Goal: Information Seeking & Learning: Learn about a topic

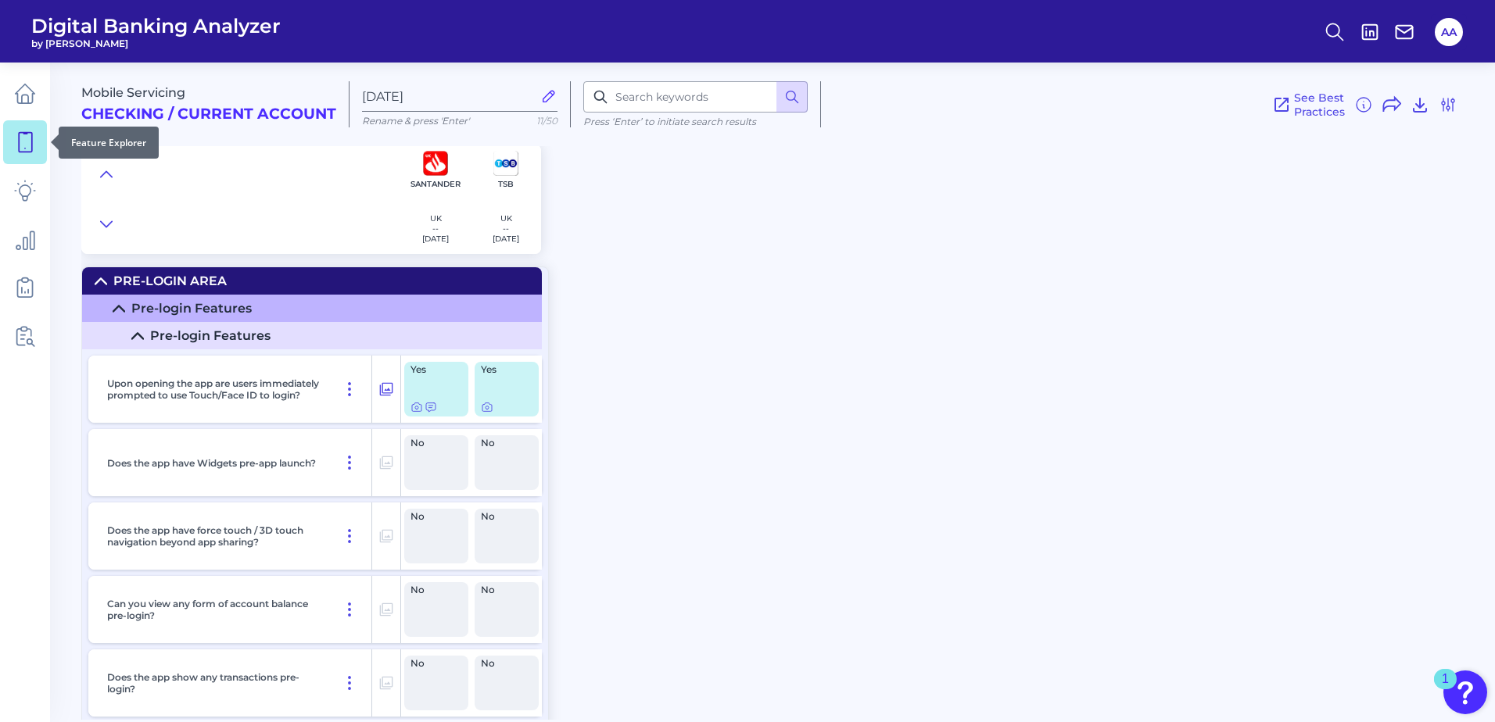
click at [27, 156] on link at bounding box center [25, 142] width 44 height 44
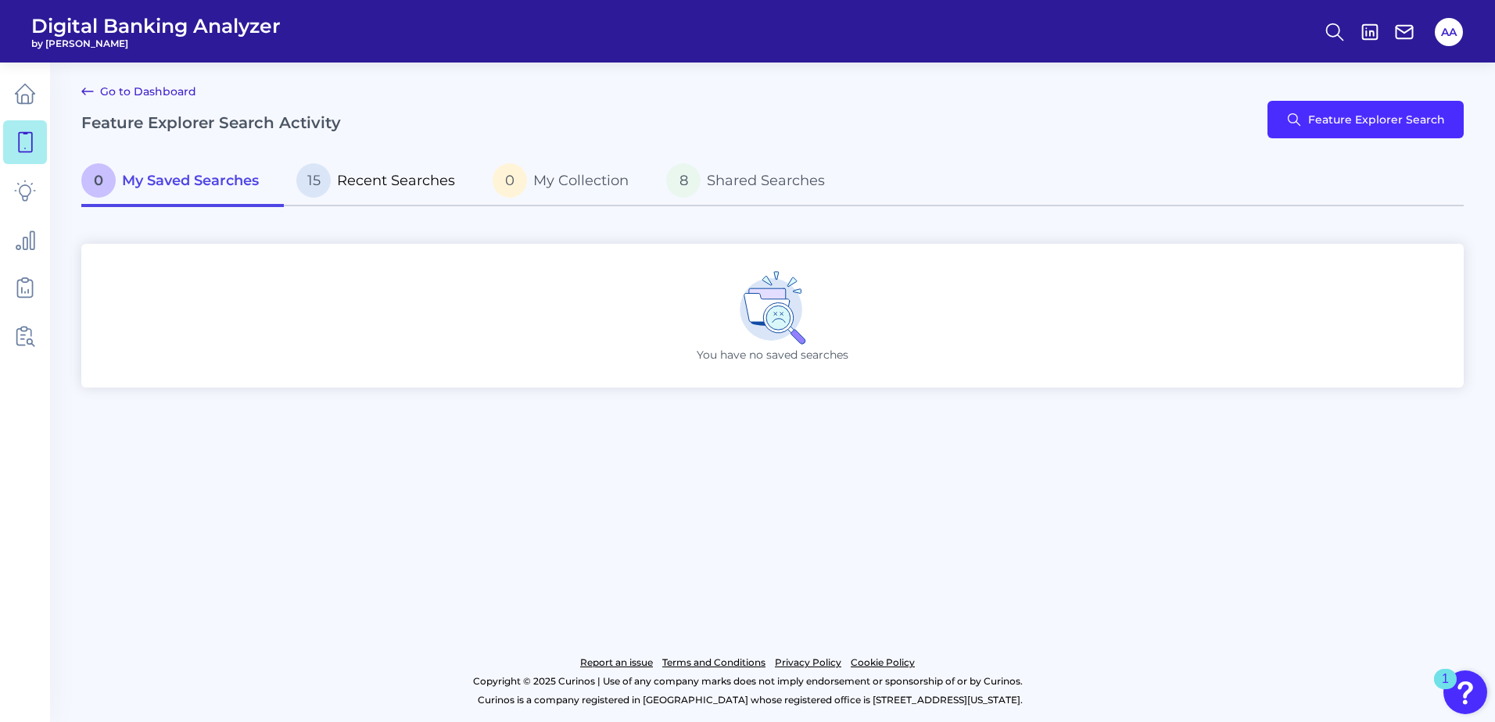
click at [381, 192] on p "15 Recent Searches" at bounding box center [375, 180] width 159 height 34
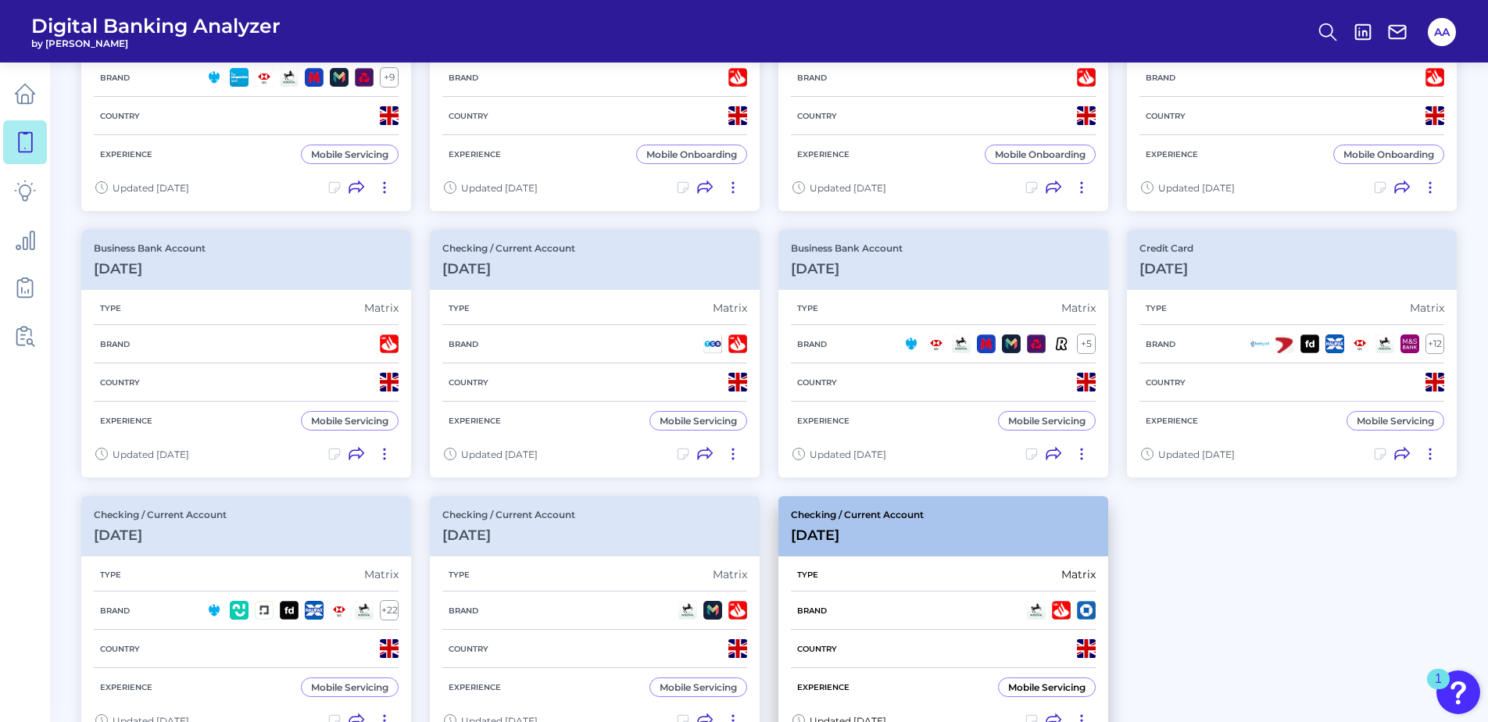
scroll to position [625, 0]
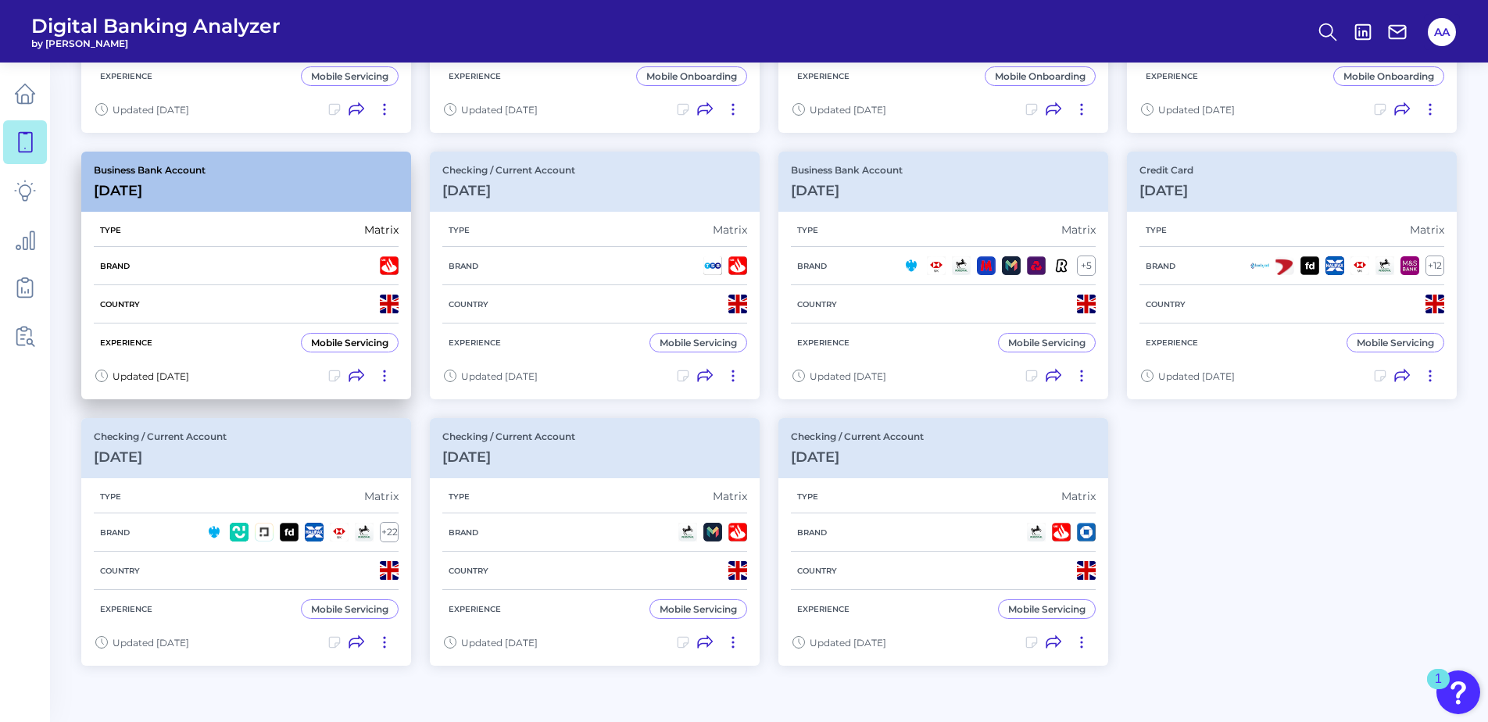
click at [286, 205] on div "Business Bank Account [DATE][FINANCIAL_ID]" at bounding box center [246, 182] width 330 height 60
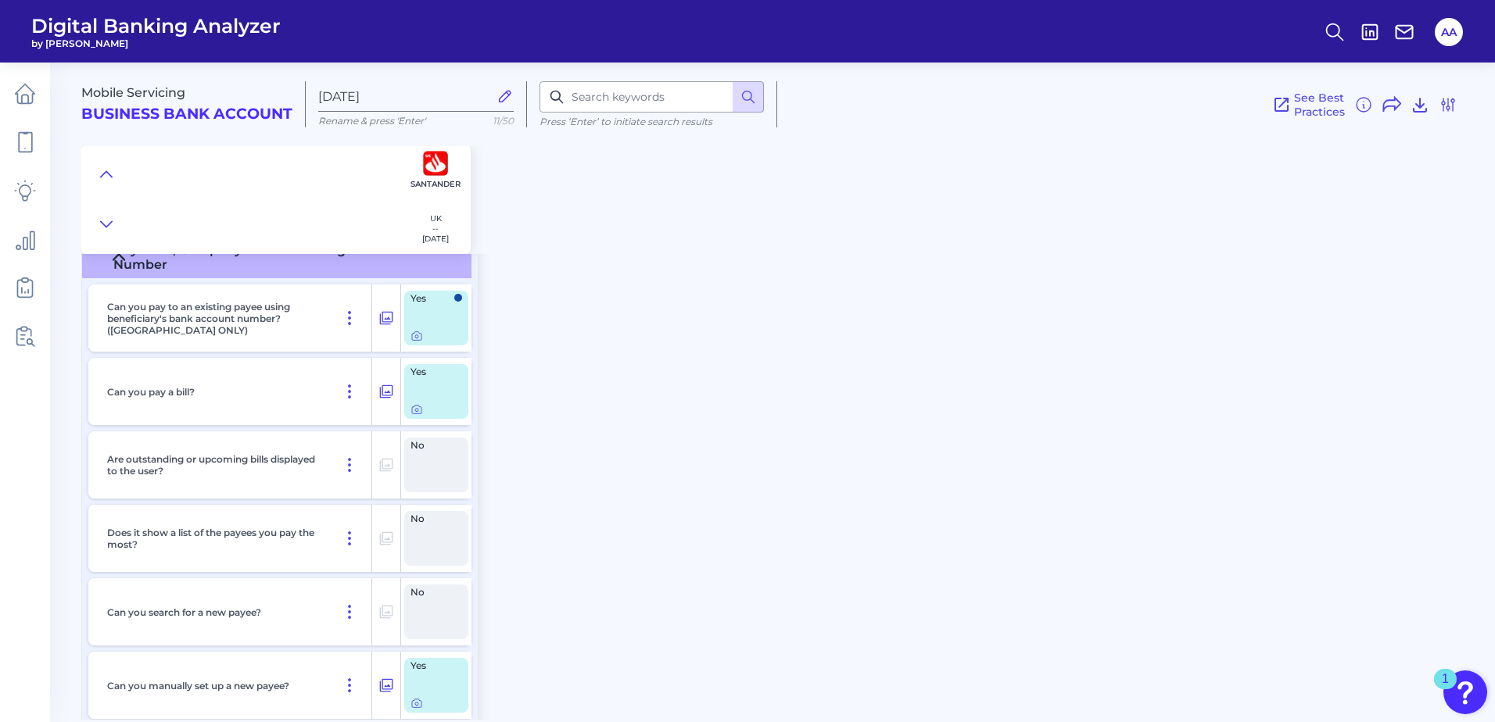
scroll to position [6061, 0]
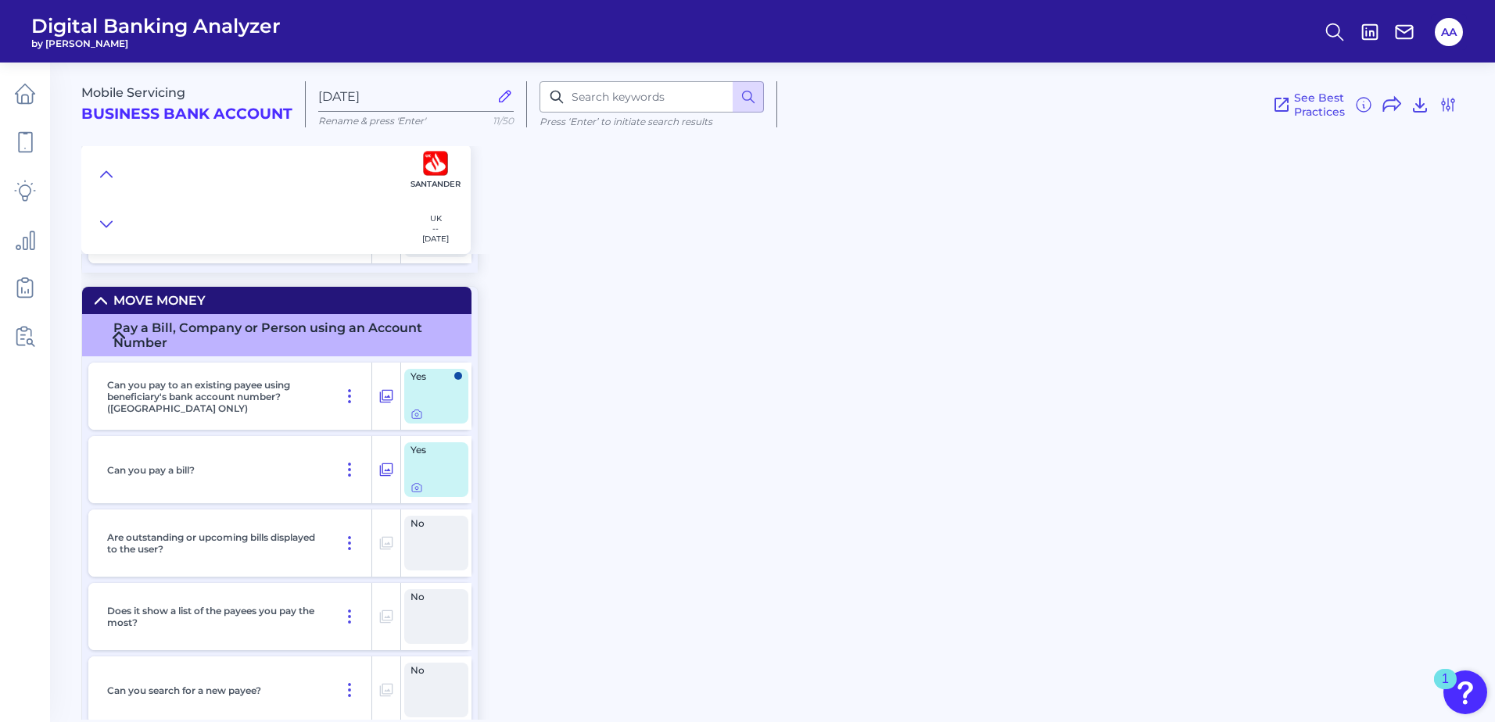
click at [320, 296] on summary "Move Money" at bounding box center [276, 300] width 389 height 27
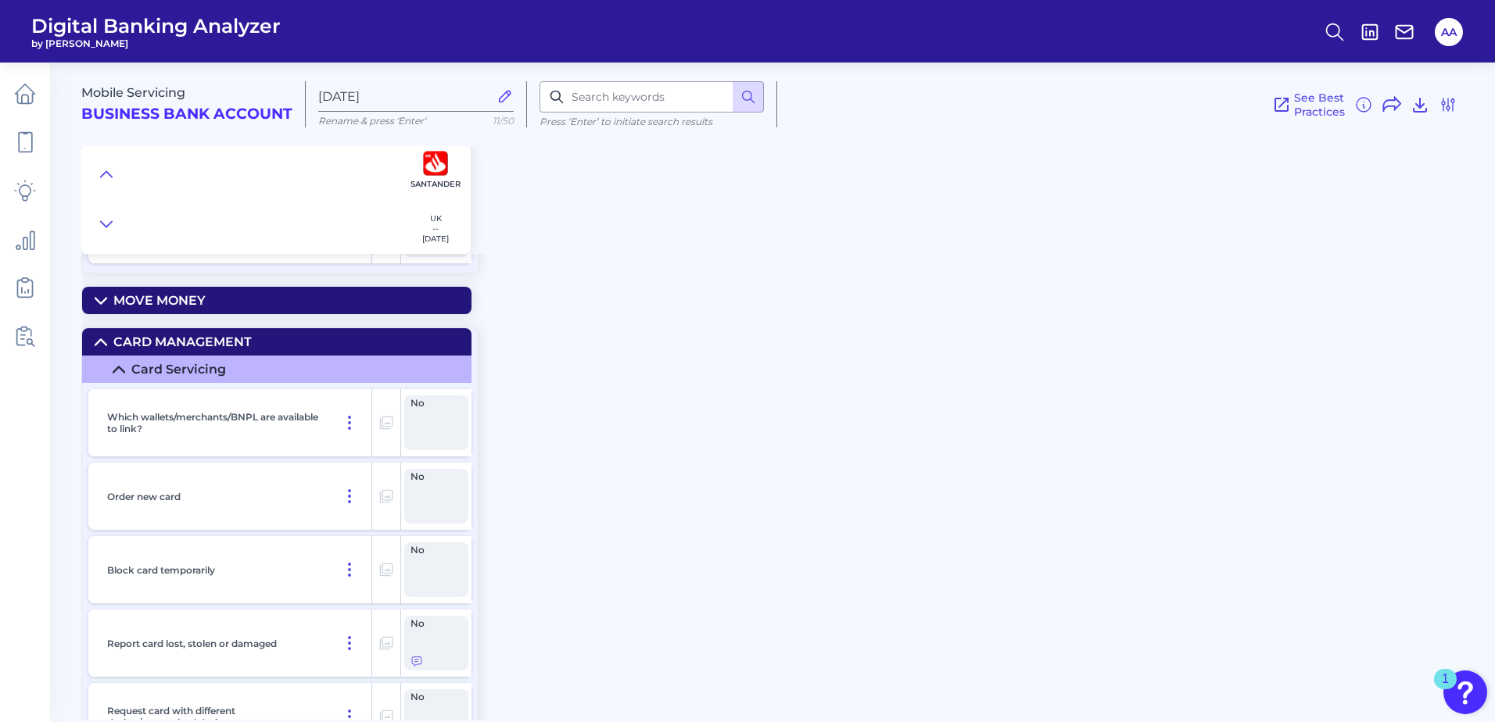
click at [371, 341] on summary "Card Management" at bounding box center [276, 341] width 389 height 27
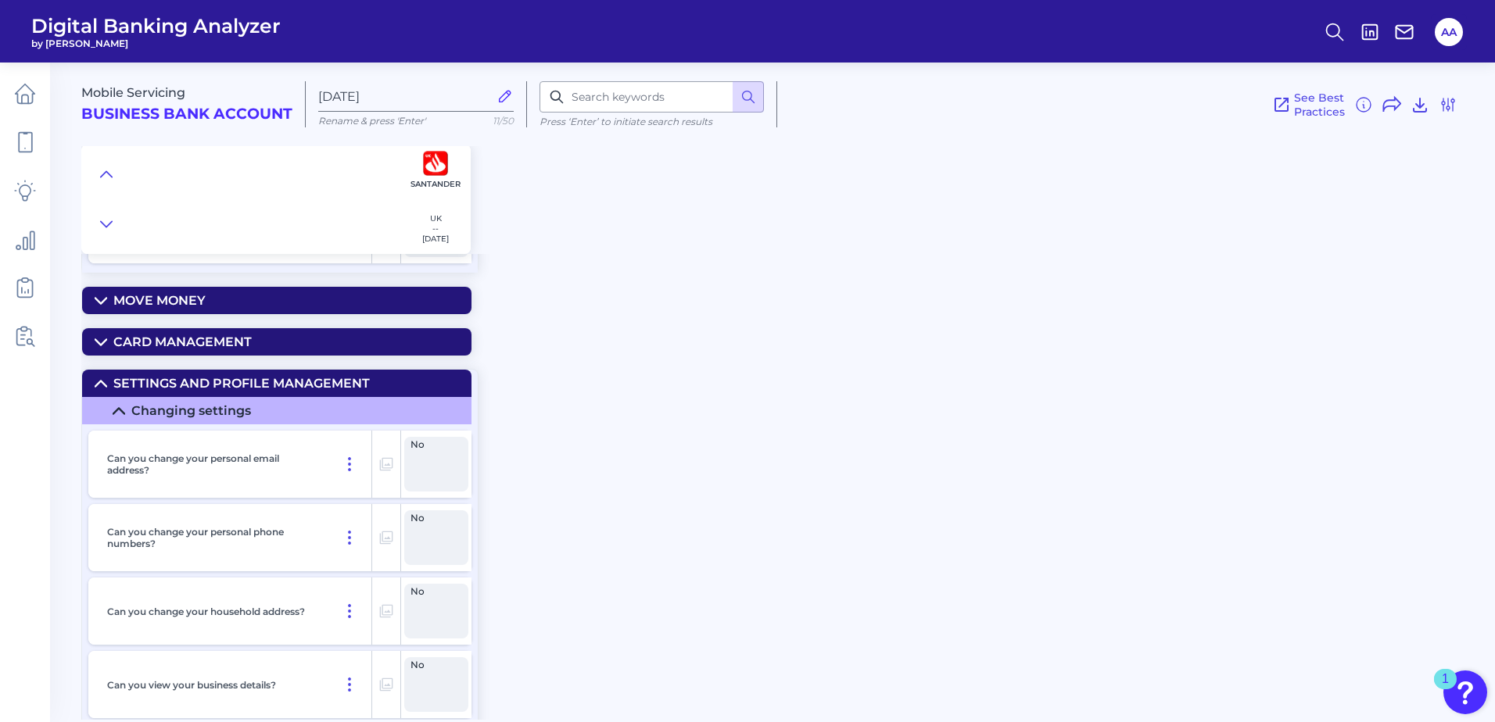
click at [360, 379] on div "Settings and Profile Management" at bounding box center [241, 383] width 256 height 15
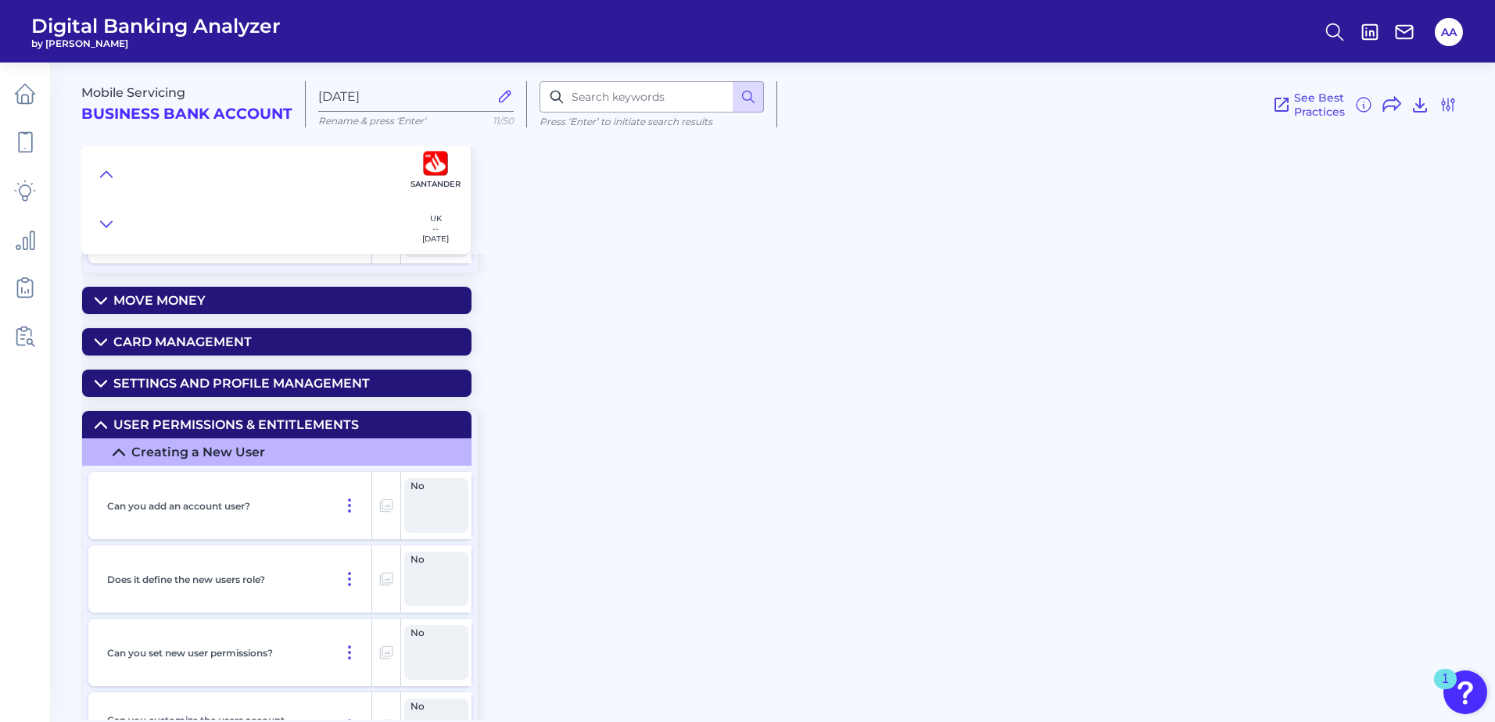
click at [356, 419] on div "User Permissions & Entitlements" at bounding box center [235, 424] width 245 height 15
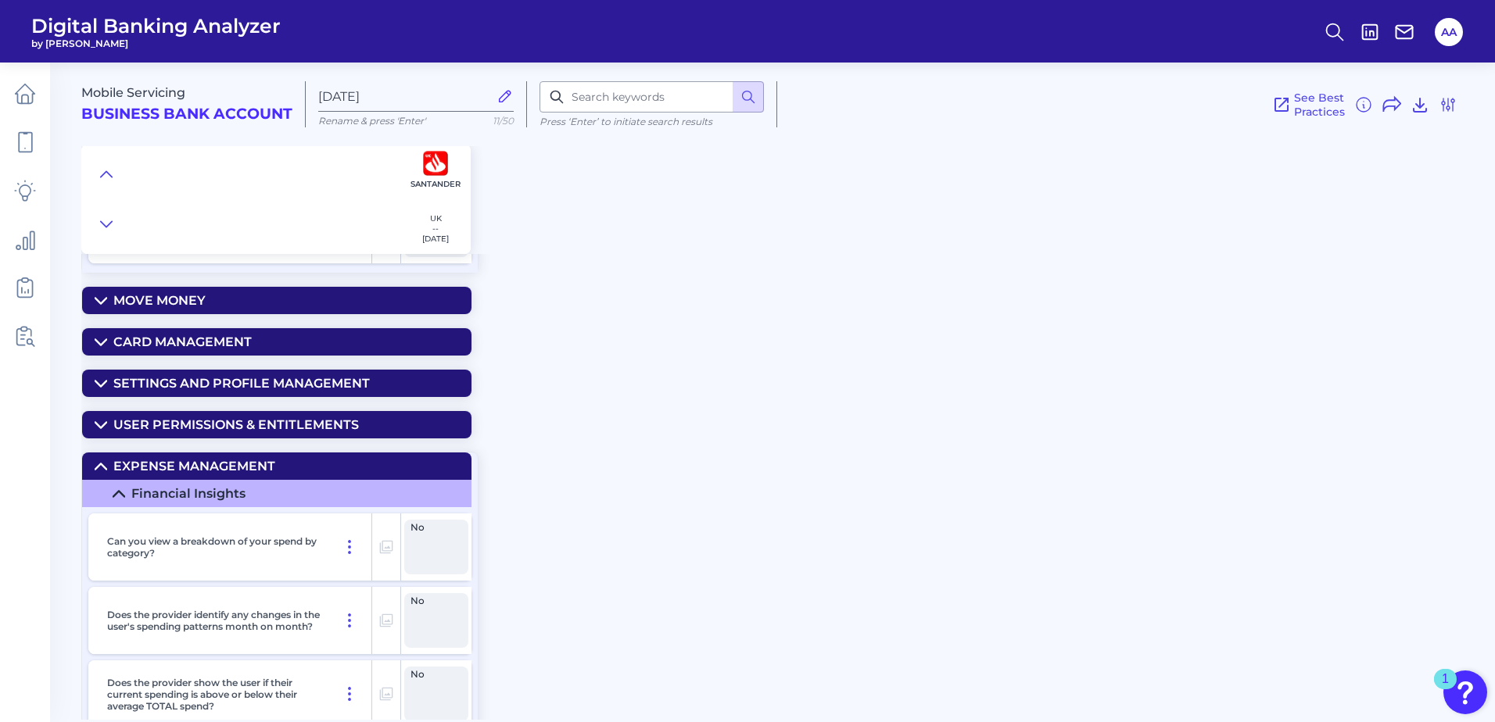
click at [338, 457] on summary "Expense Management" at bounding box center [276, 466] width 389 height 27
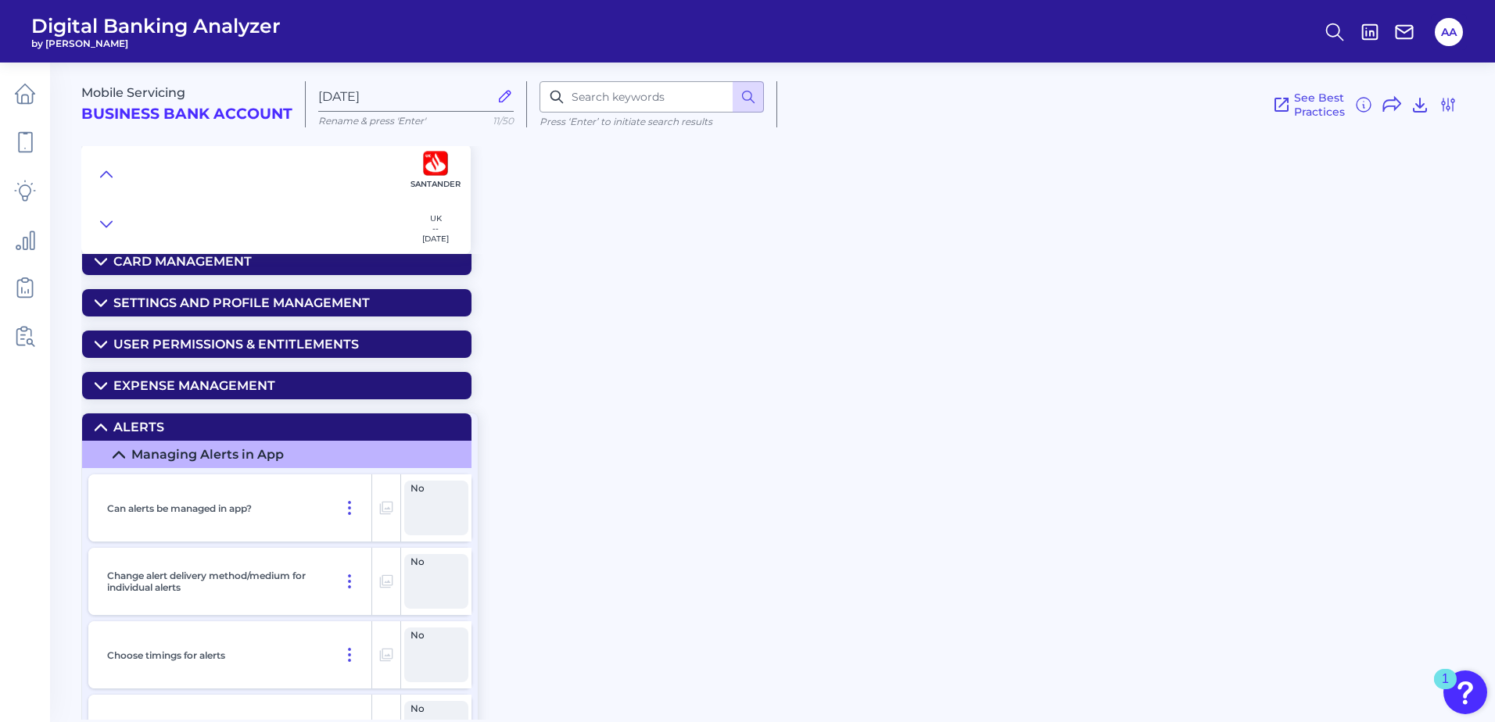
scroll to position [6218, 0]
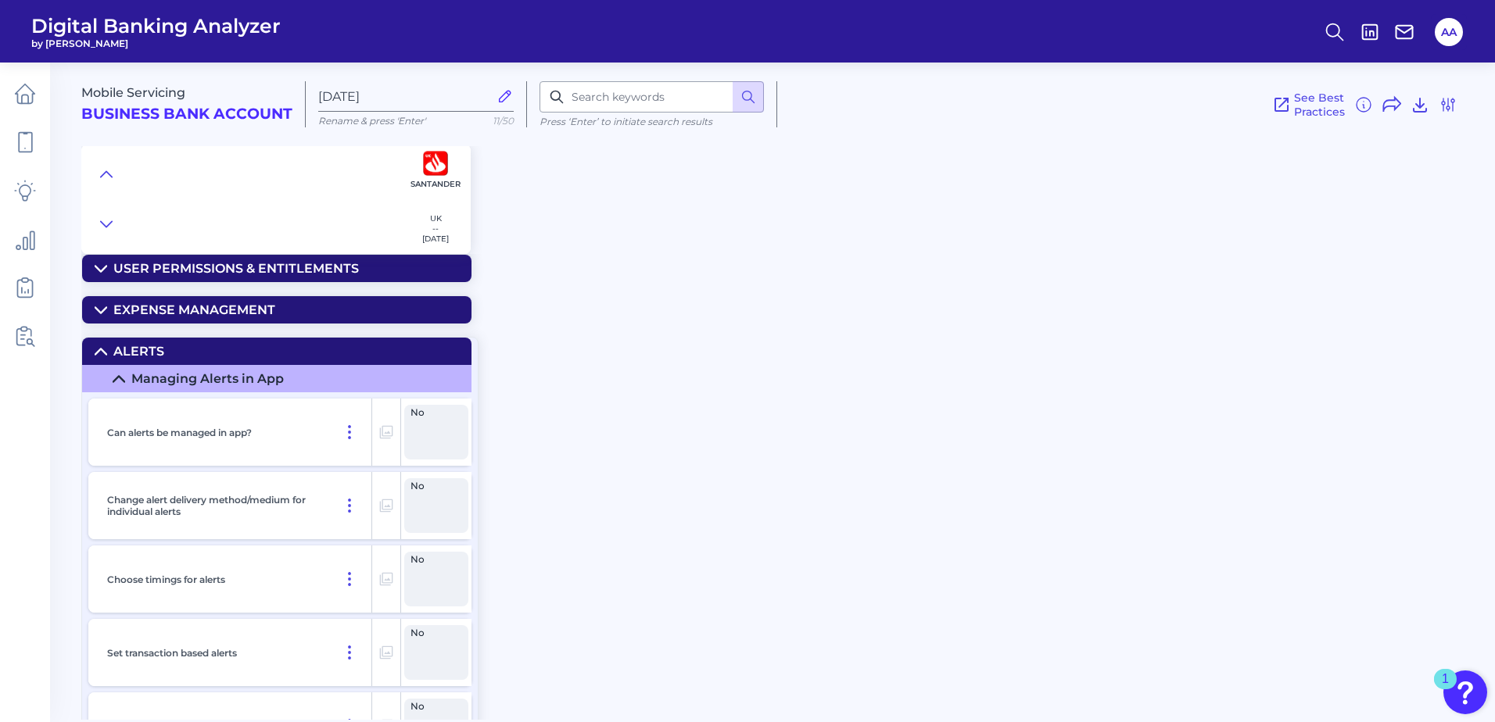
click at [369, 346] on summary "Alerts" at bounding box center [276, 351] width 389 height 27
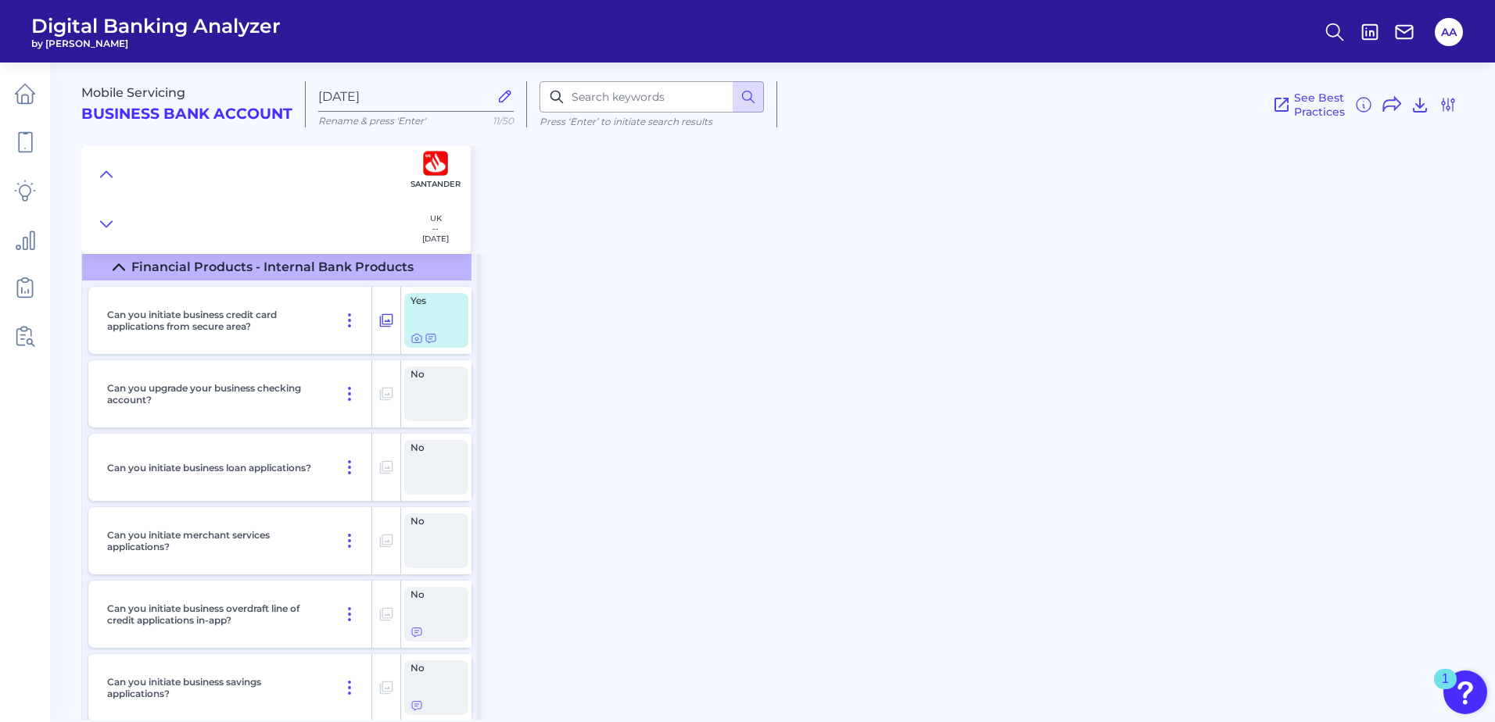
scroll to position [7469, 0]
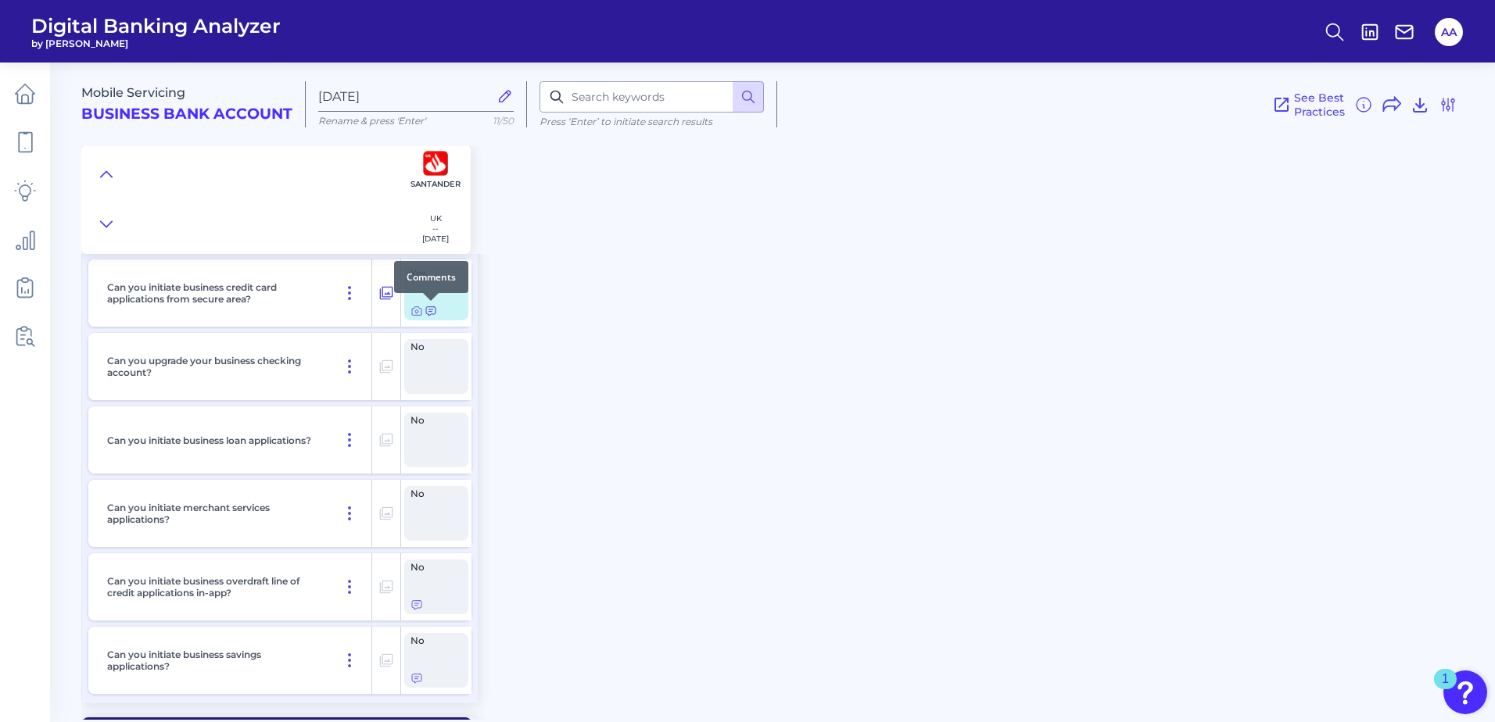
click at [434, 316] on icon at bounding box center [430, 311] width 13 height 13
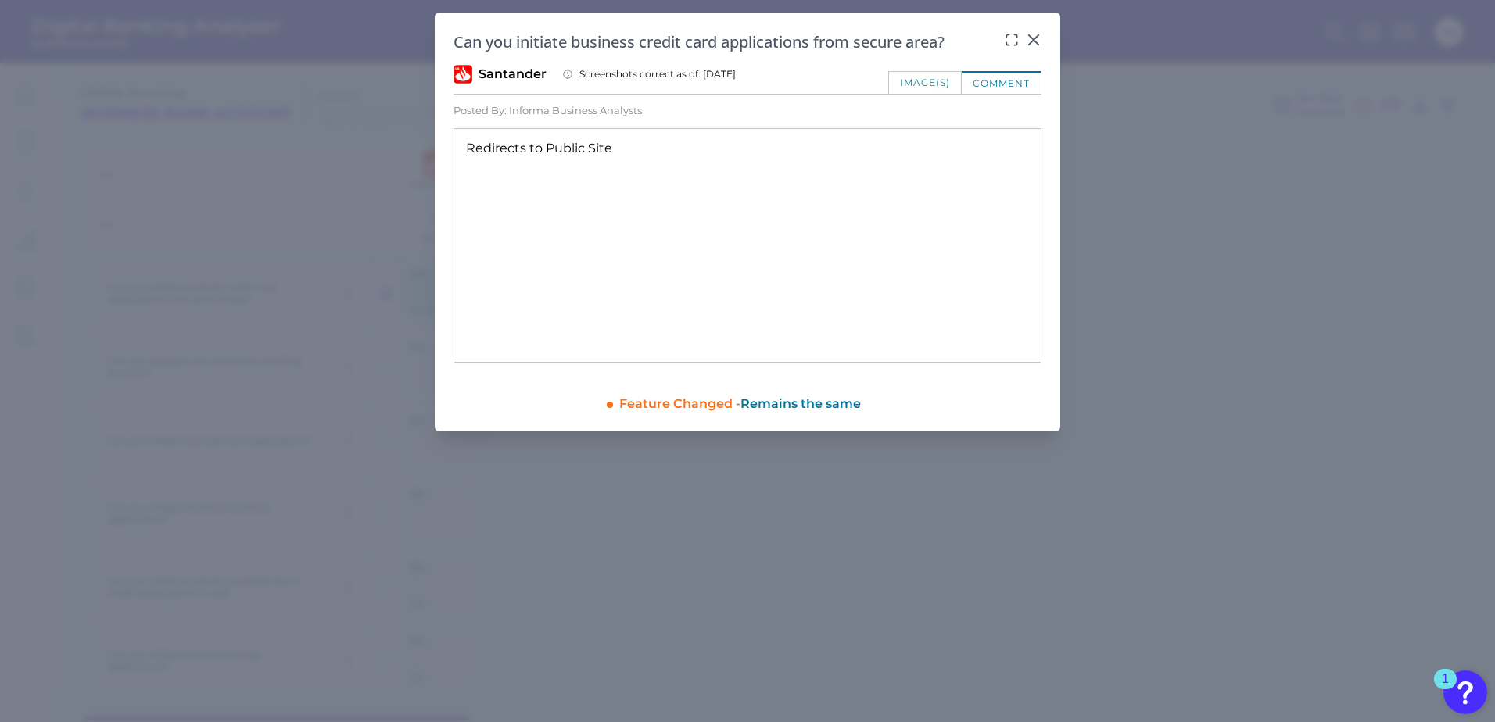
click at [1042, 35] on div "Can you initiate business credit card applications from secure area? Santander …" at bounding box center [747, 222] width 625 height 419
click at [945, 77] on div "image(s)" at bounding box center [924, 82] width 73 height 23
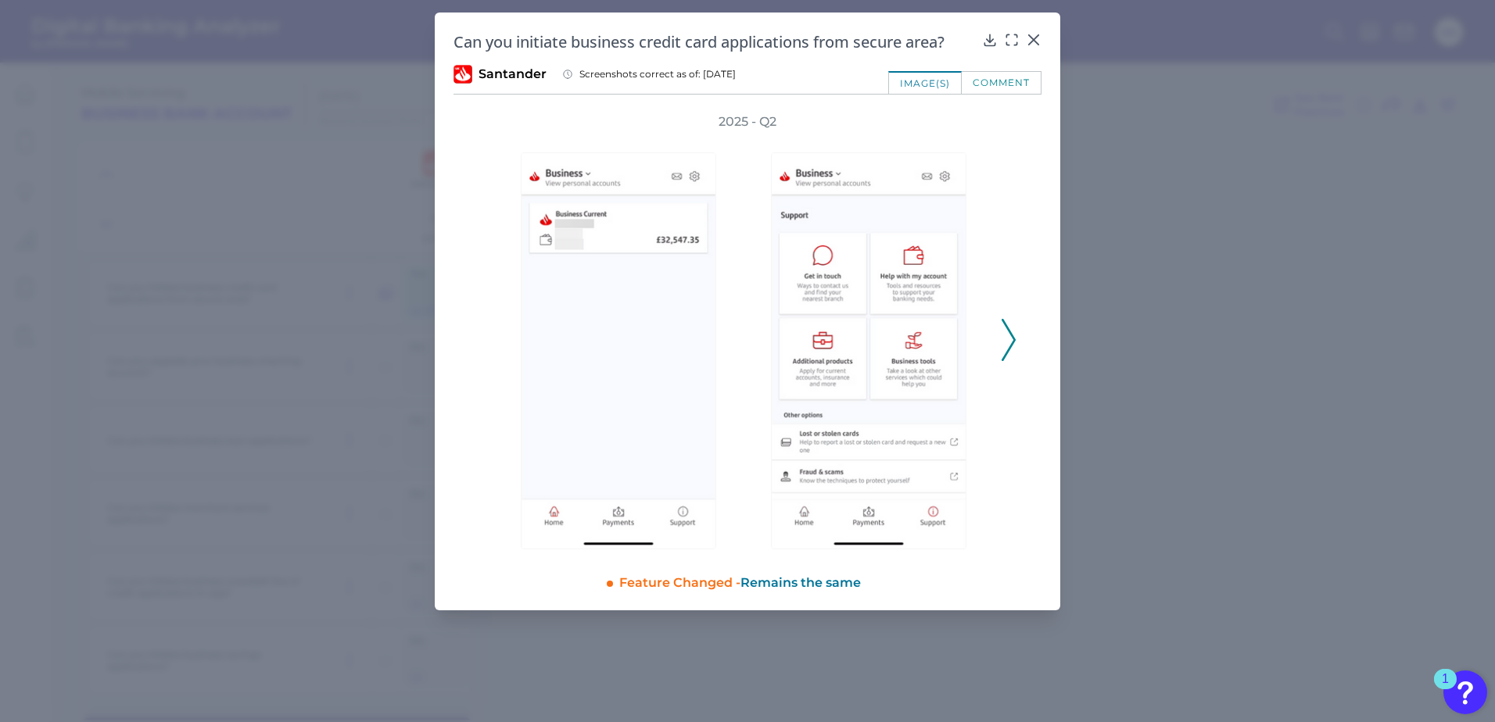
click at [1005, 331] on icon at bounding box center [1008, 340] width 14 height 42
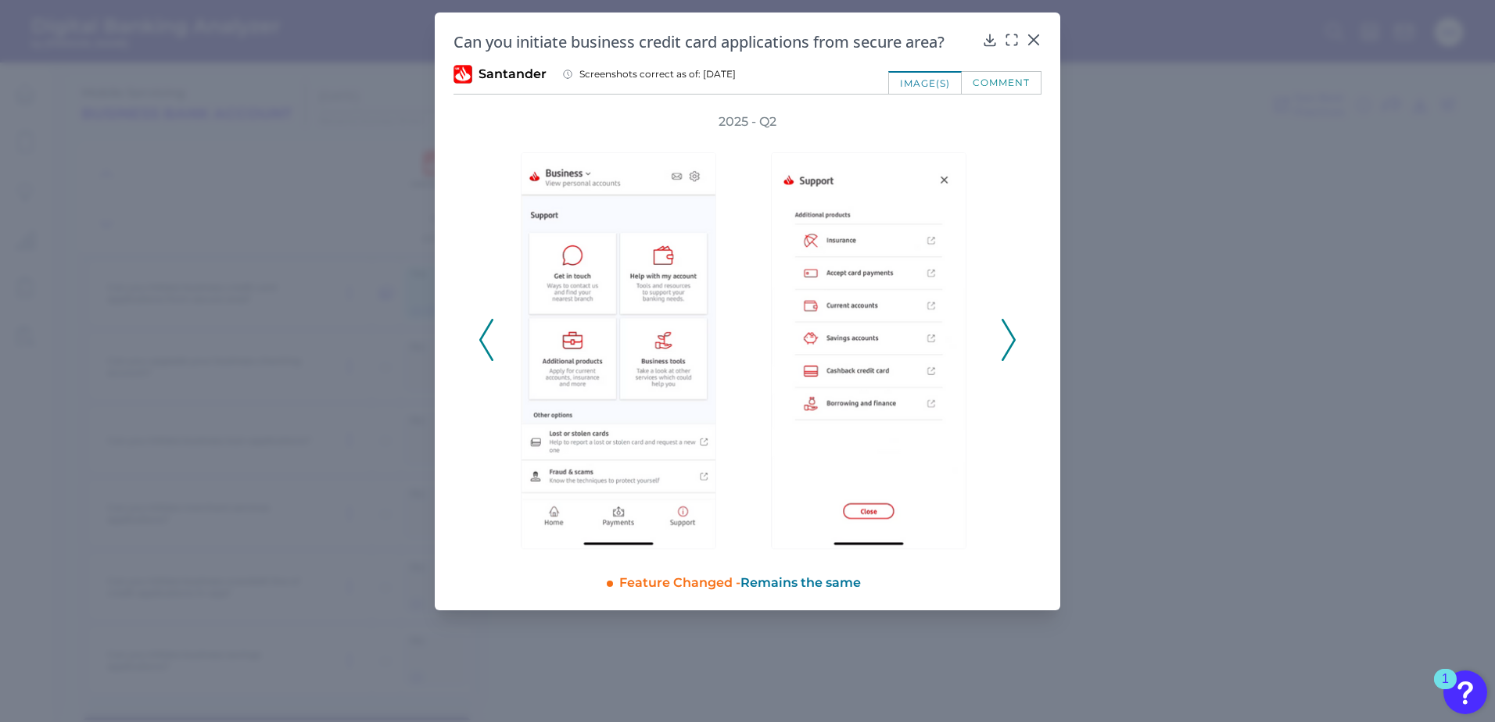
click at [1005, 332] on icon at bounding box center [1008, 340] width 14 height 42
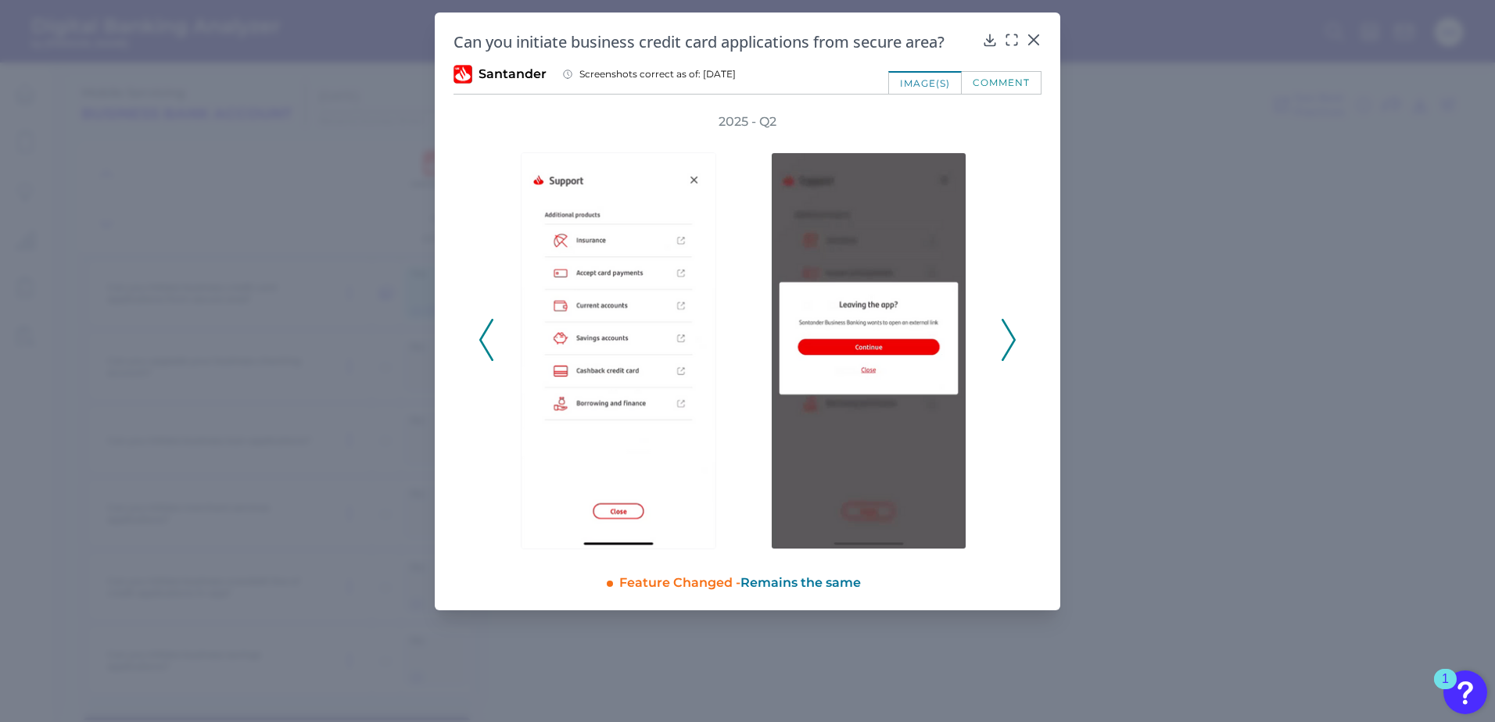
click at [1001, 333] on button at bounding box center [1009, 340] width 16 height 42
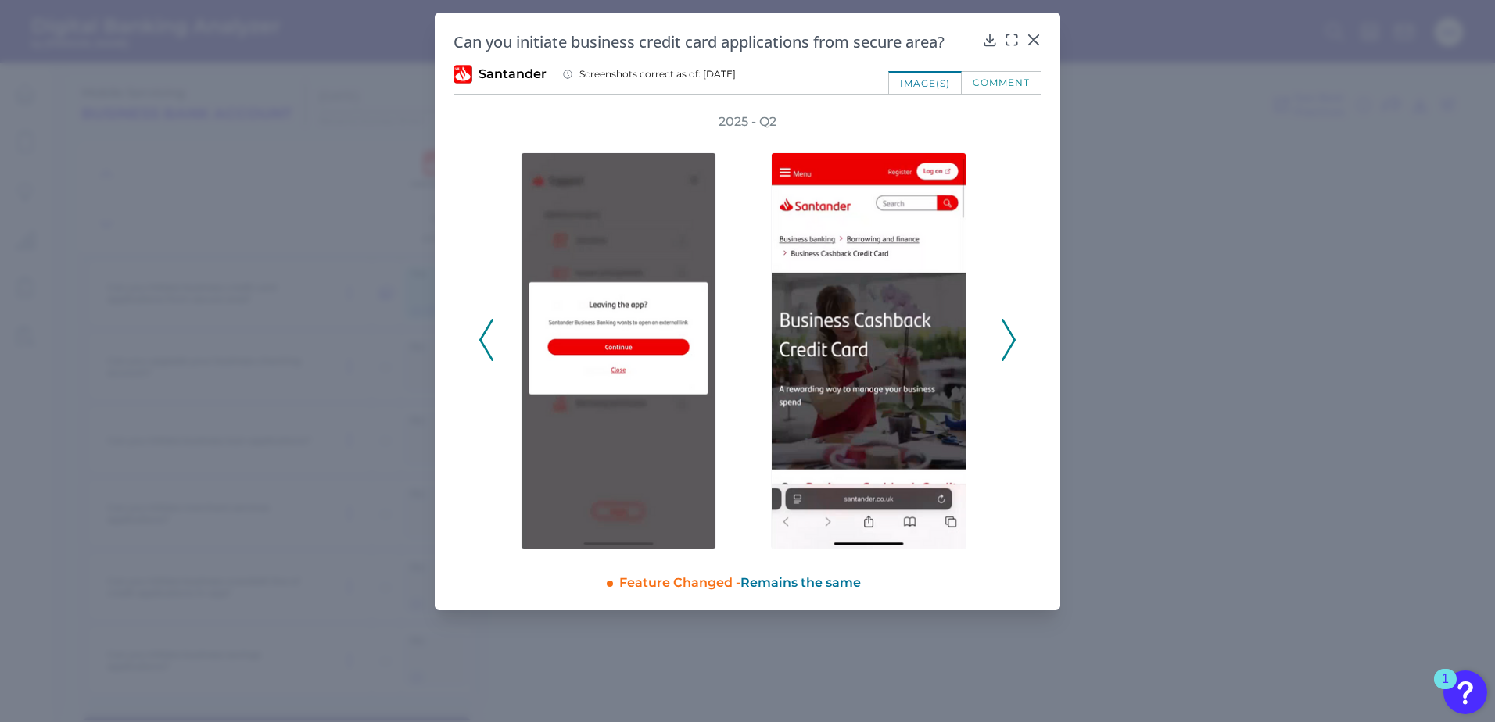
click at [1007, 333] on icon at bounding box center [1008, 340] width 14 height 42
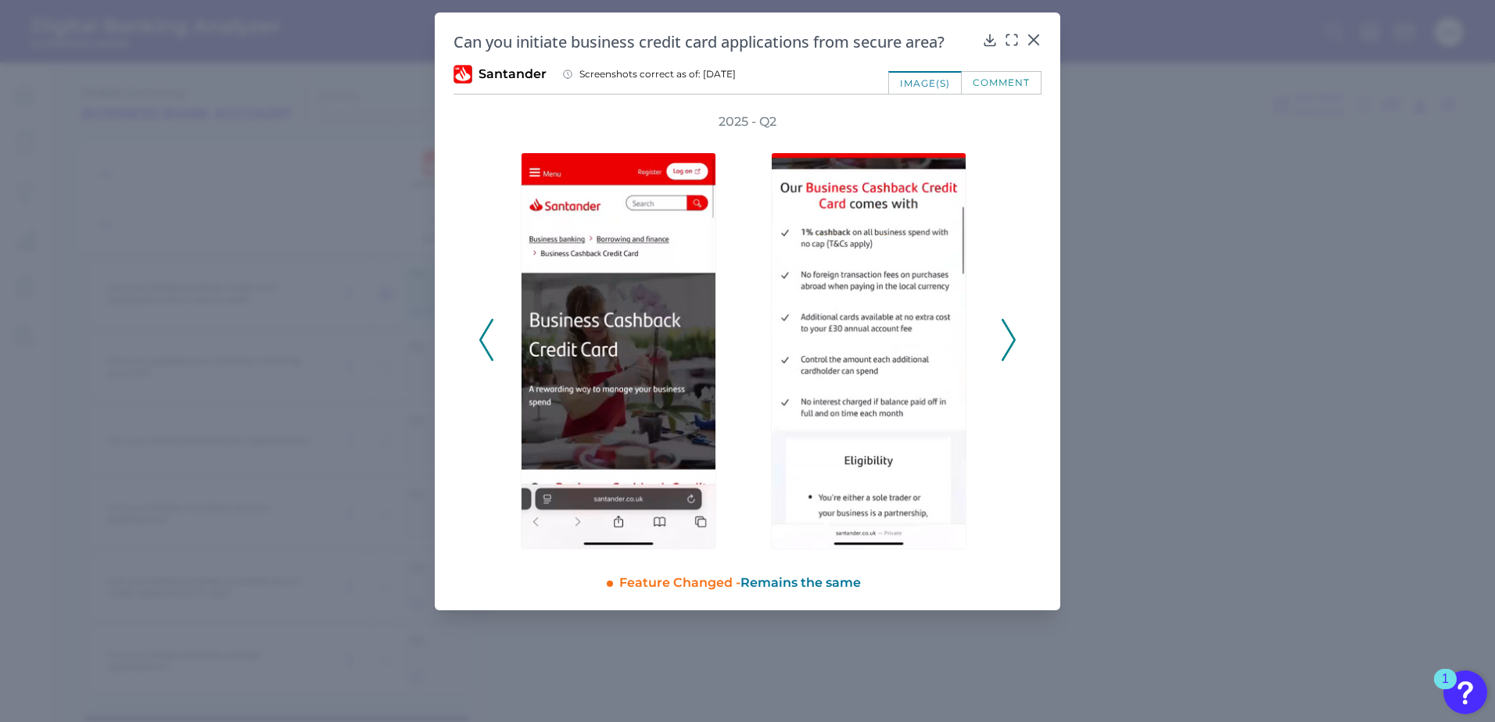
click at [1007, 333] on icon at bounding box center [1008, 340] width 14 height 42
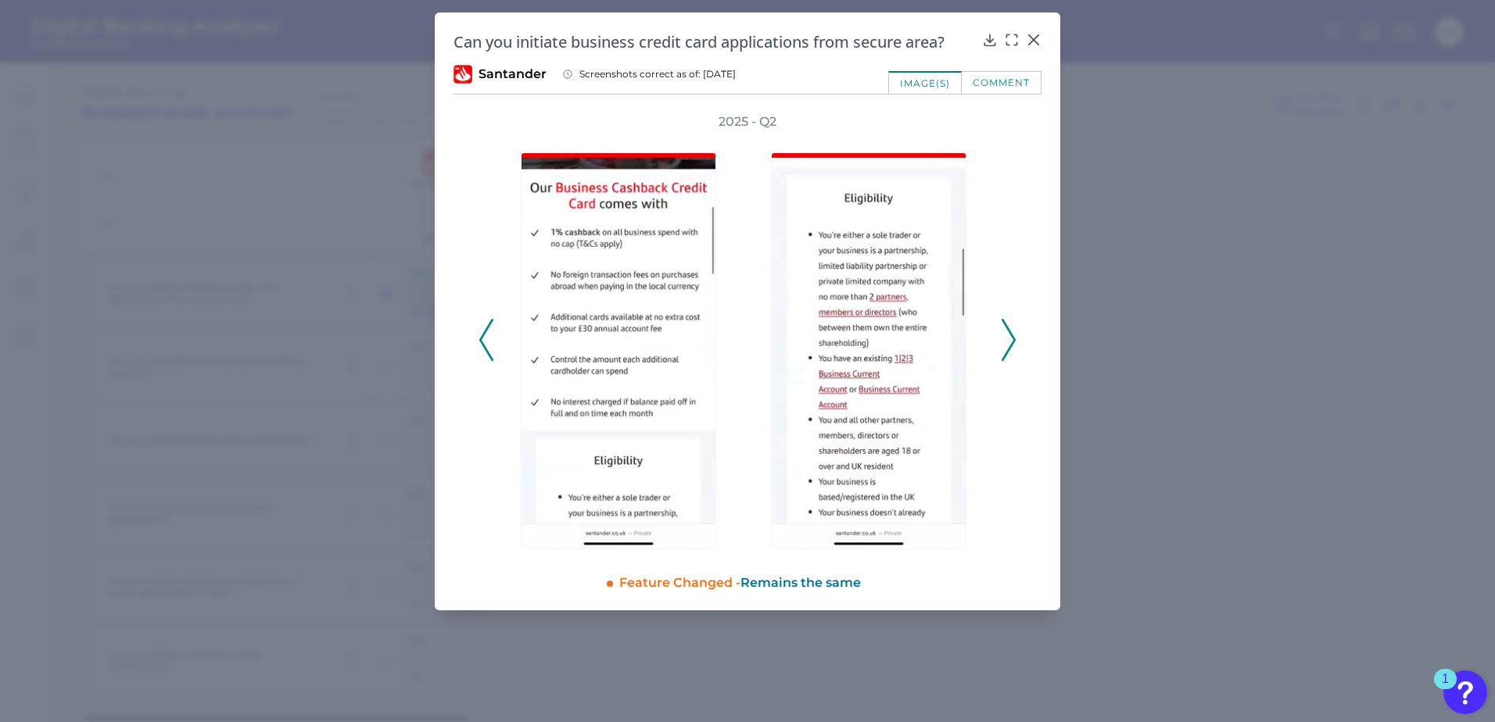
click at [1005, 333] on icon at bounding box center [1008, 340] width 14 height 42
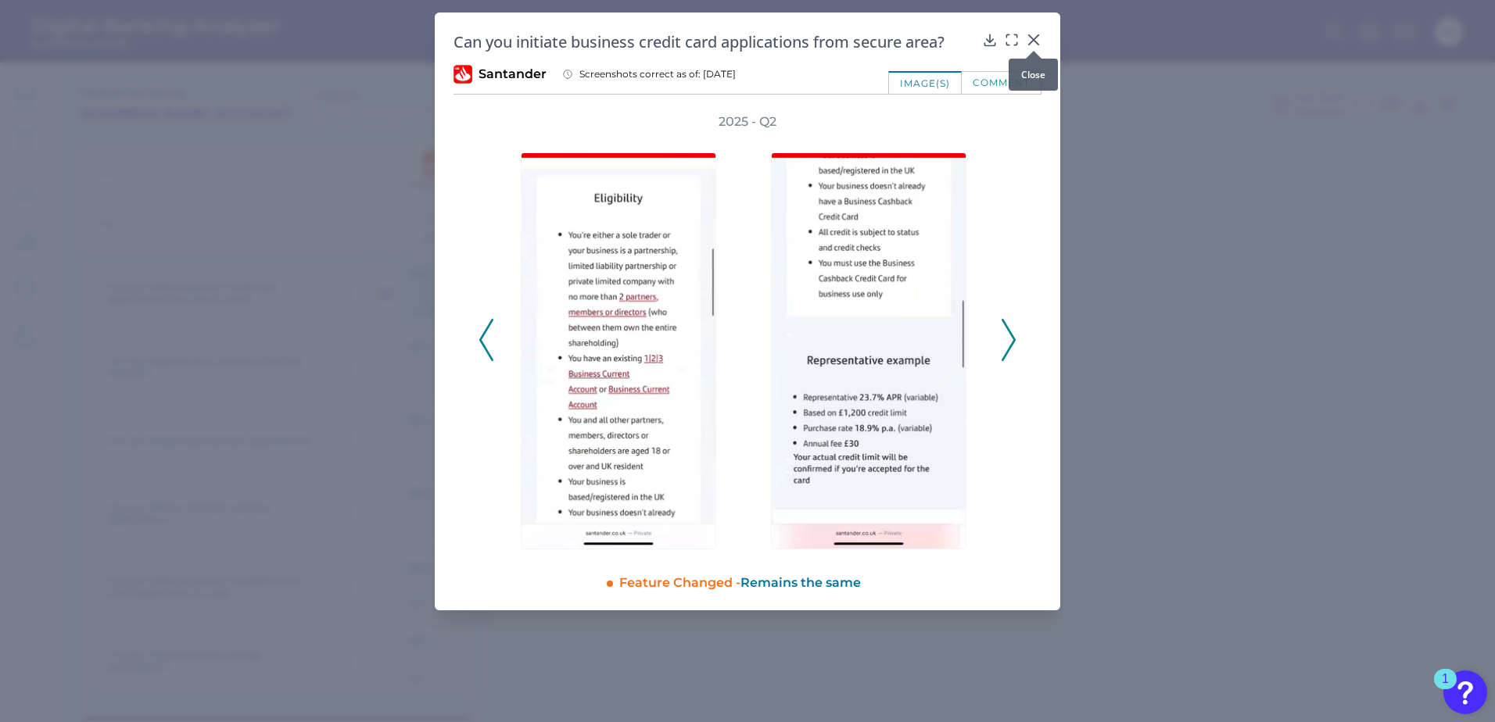
click at [1037, 45] on div at bounding box center [1034, 51] width 16 height 16
click at [1030, 41] on icon at bounding box center [1034, 40] width 16 height 16
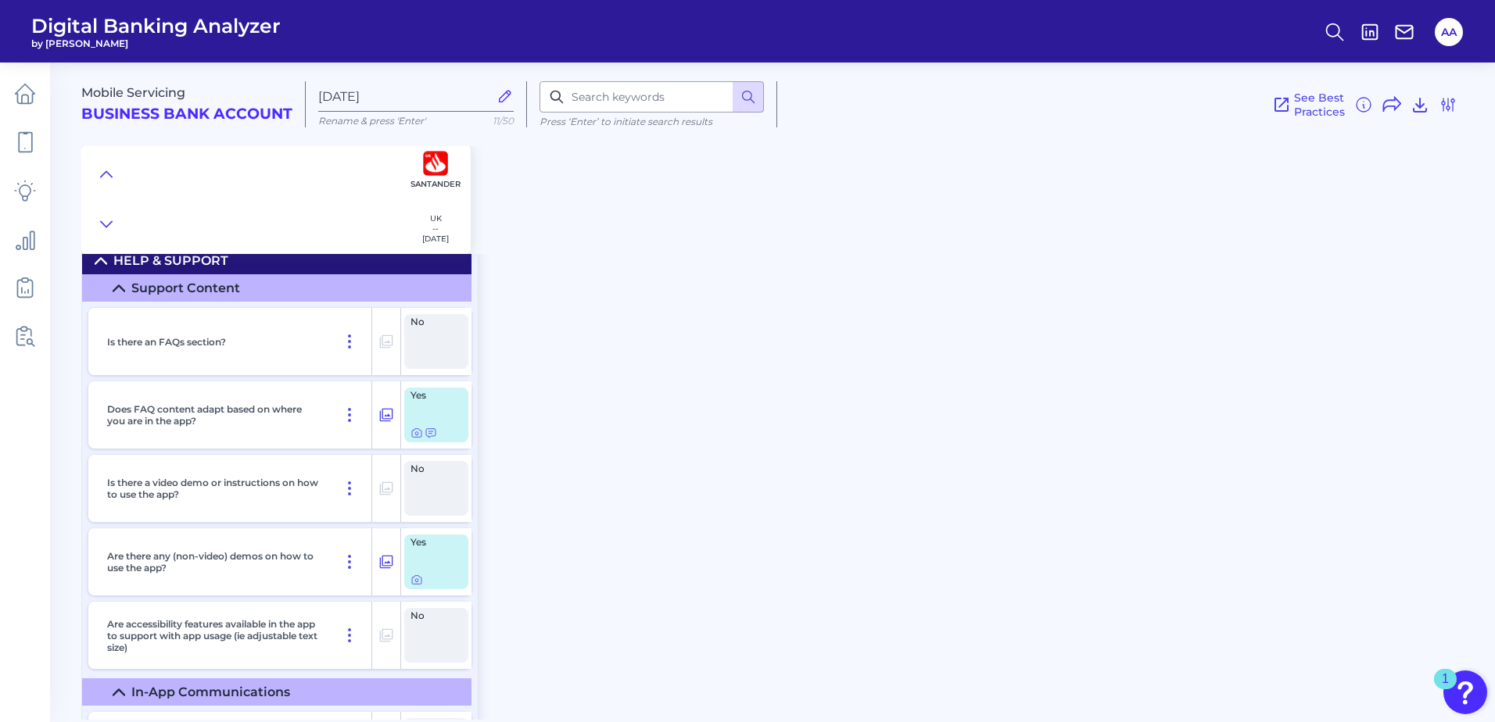
scroll to position [7938, 0]
click at [427, 437] on icon at bounding box center [430, 434] width 13 height 13
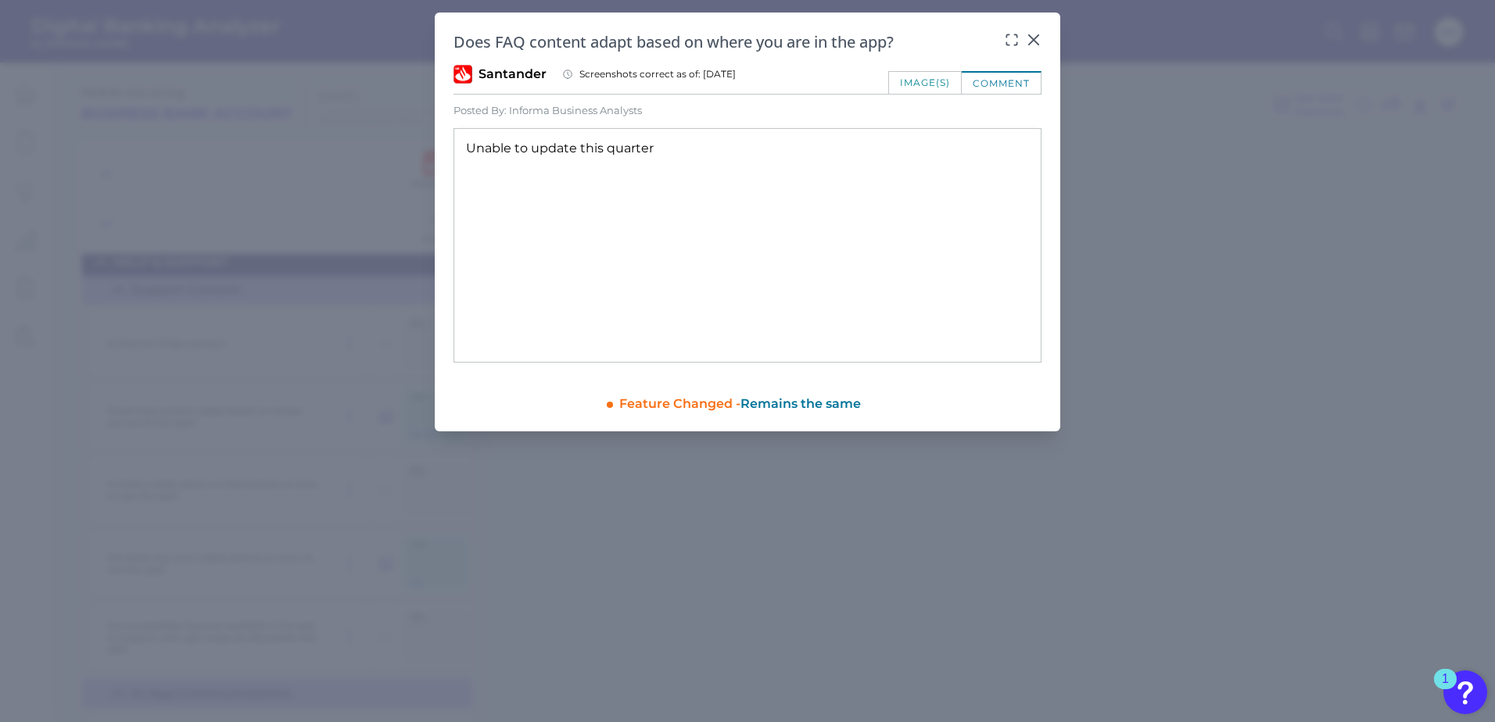
click at [897, 84] on div "image(s)" at bounding box center [924, 82] width 73 height 23
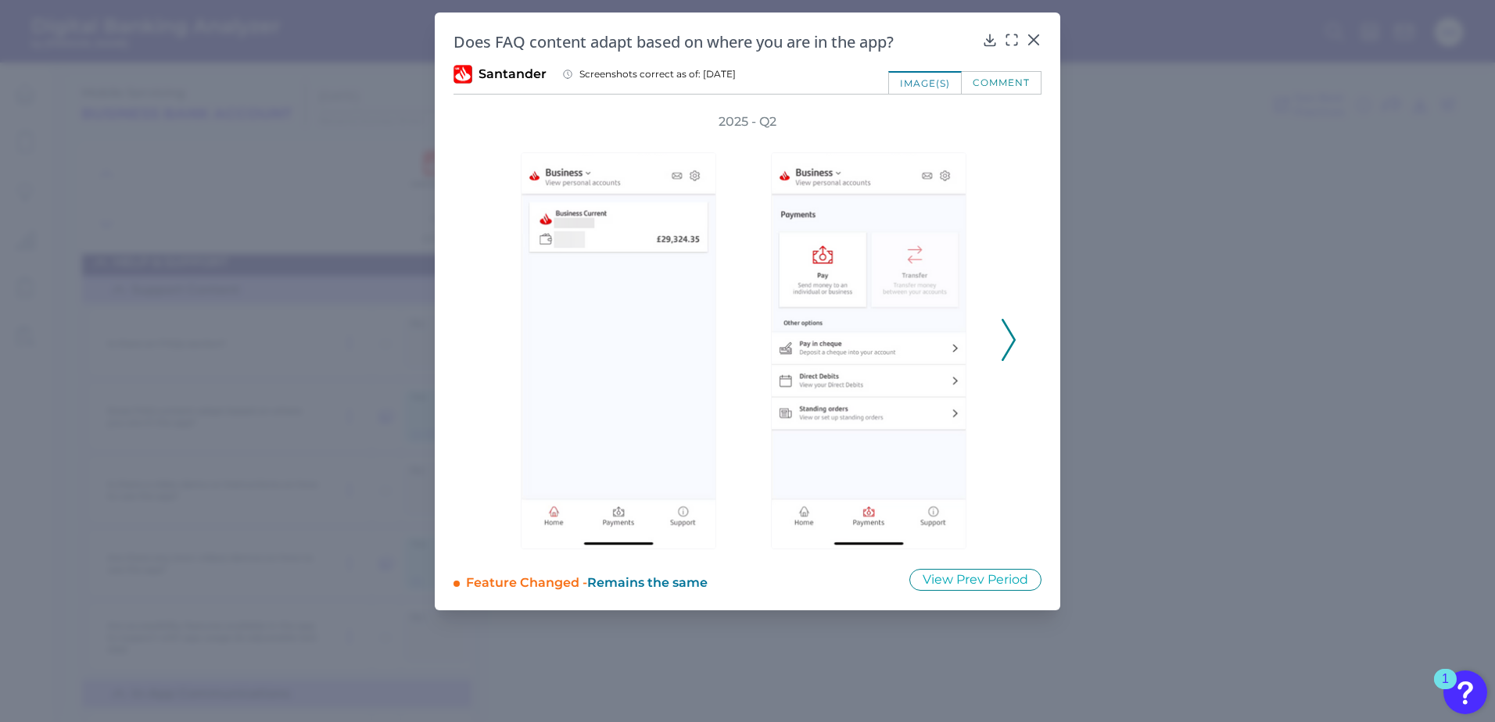
click at [1006, 342] on icon at bounding box center [1008, 340] width 14 height 42
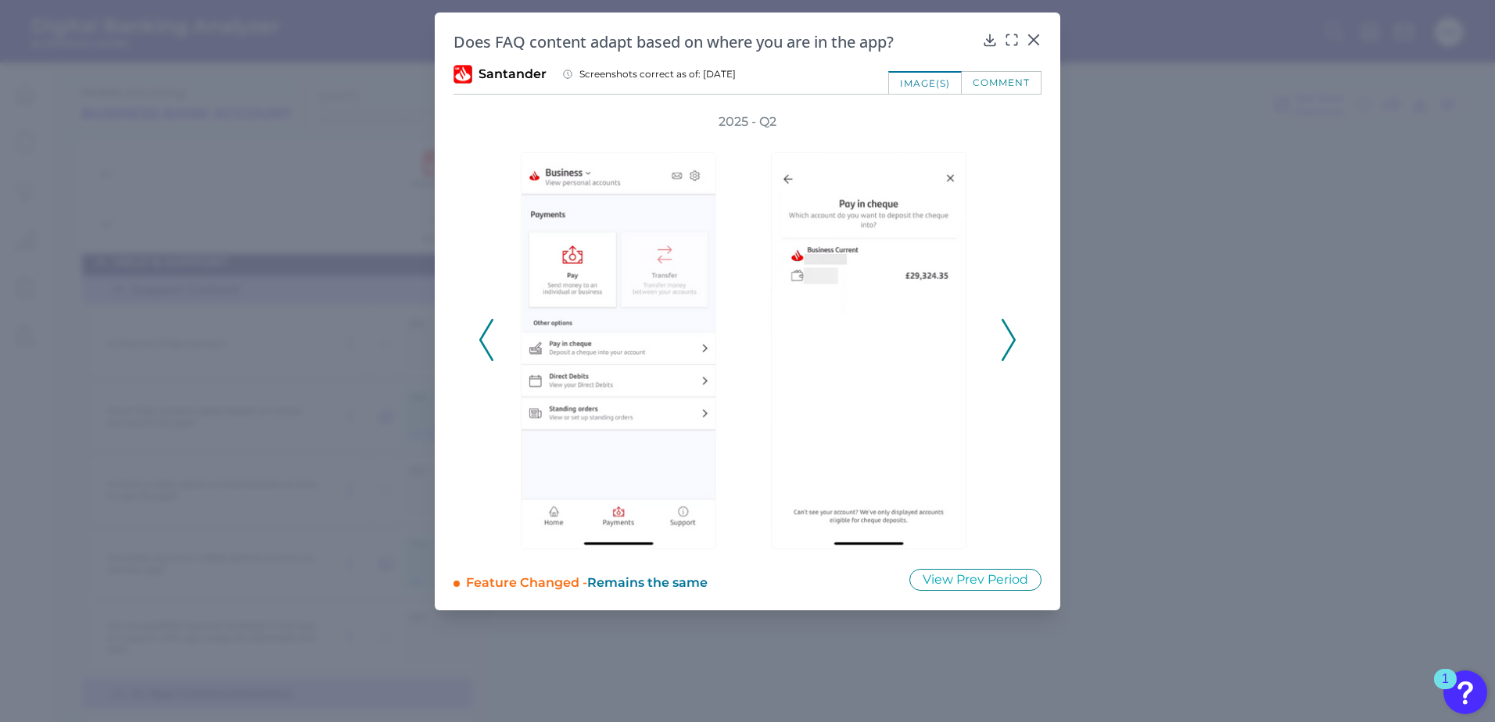
click at [1001, 343] on icon at bounding box center [1008, 340] width 14 height 42
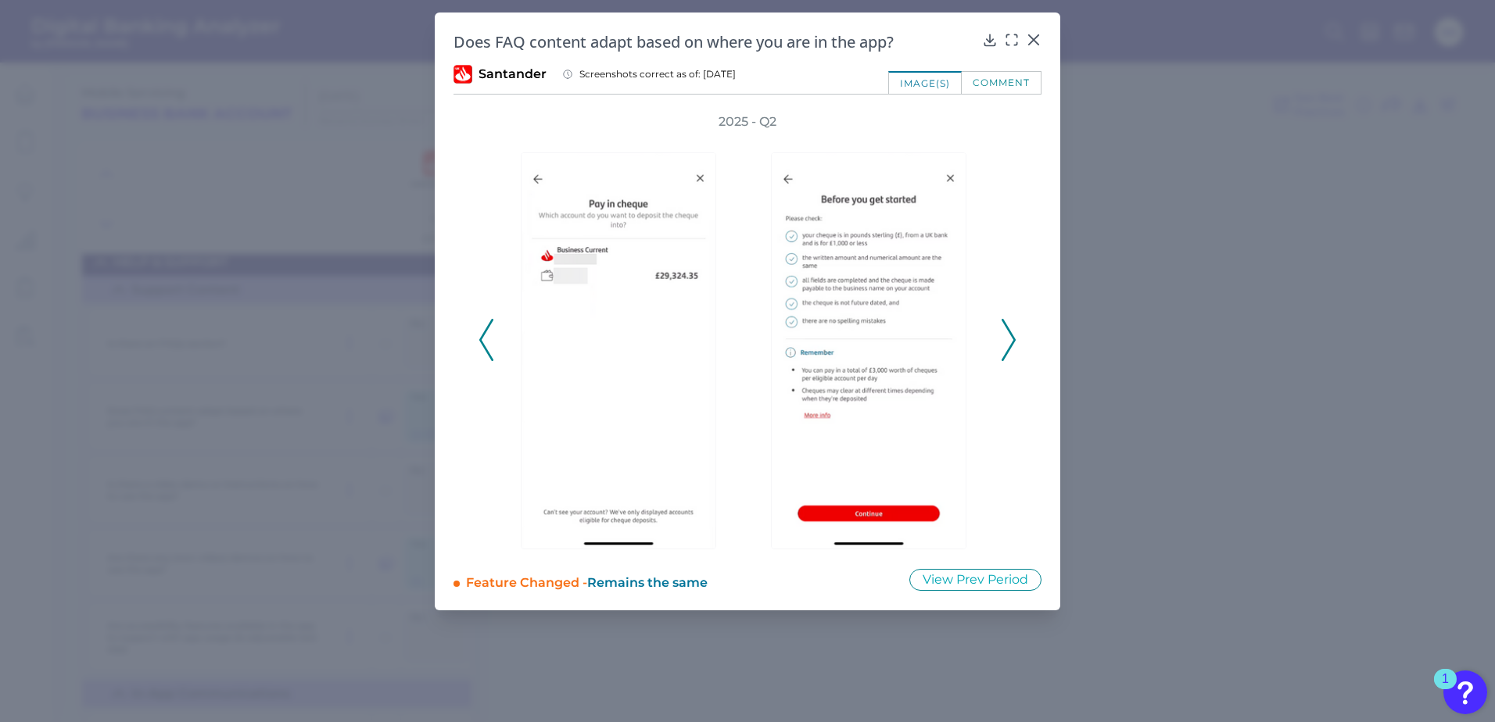
click at [1001, 343] on icon at bounding box center [1008, 340] width 14 height 42
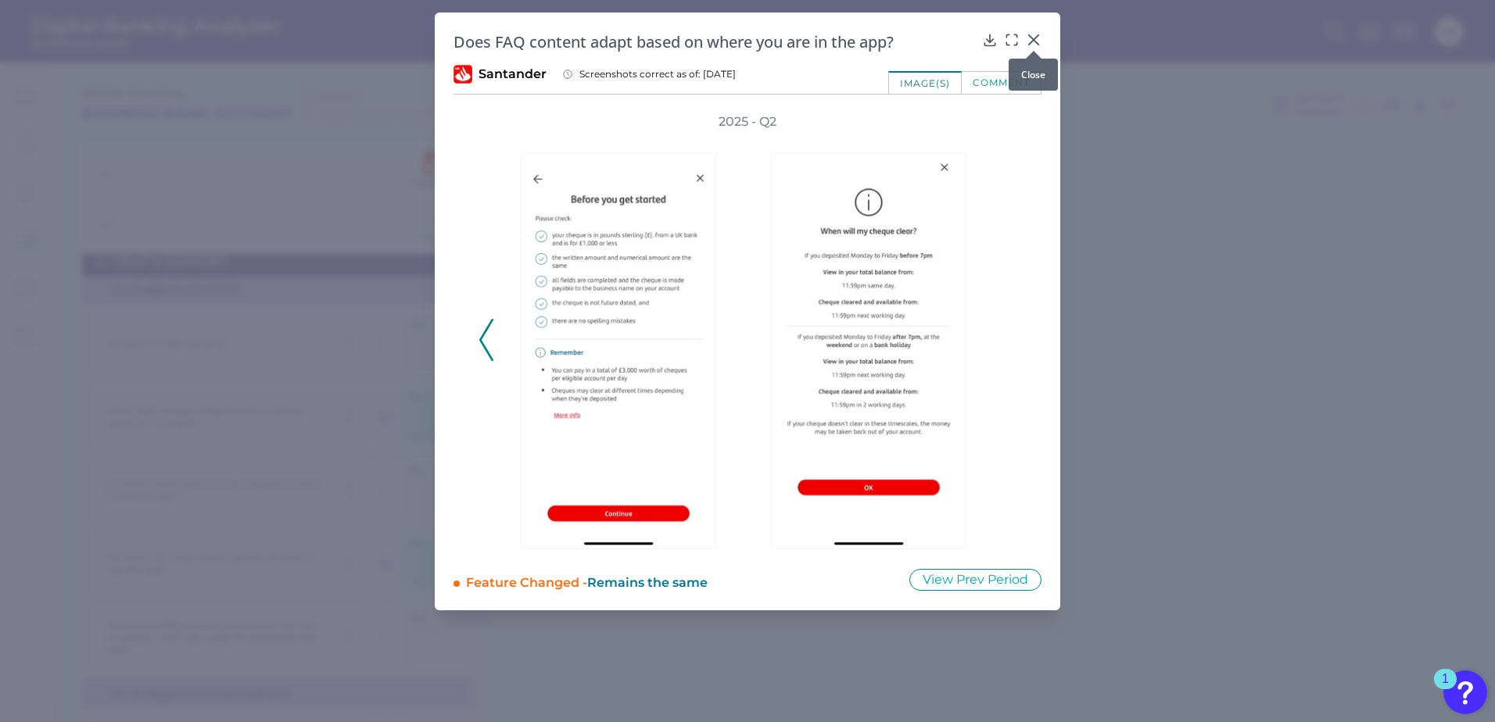
click at [1033, 40] on icon at bounding box center [1033, 39] width 9 height 9
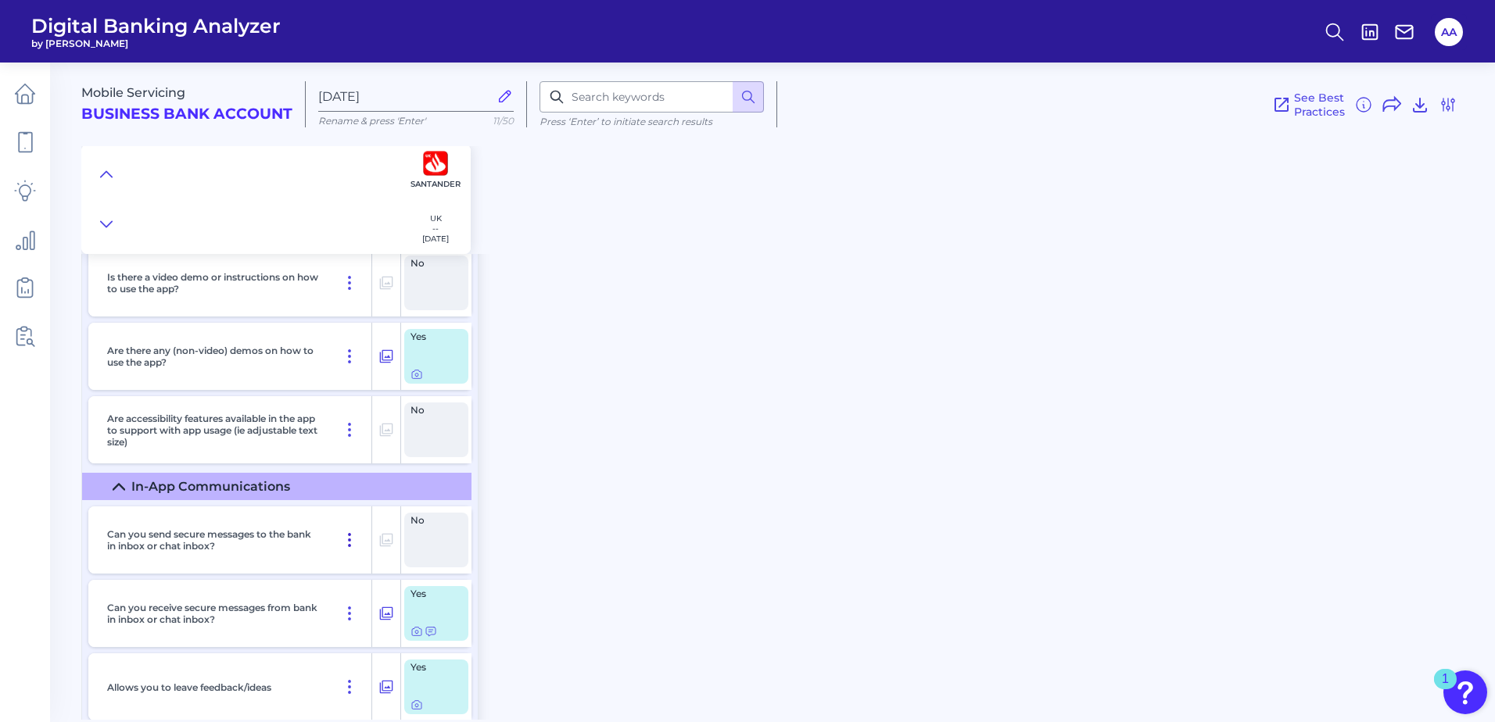
scroll to position [8172, 0]
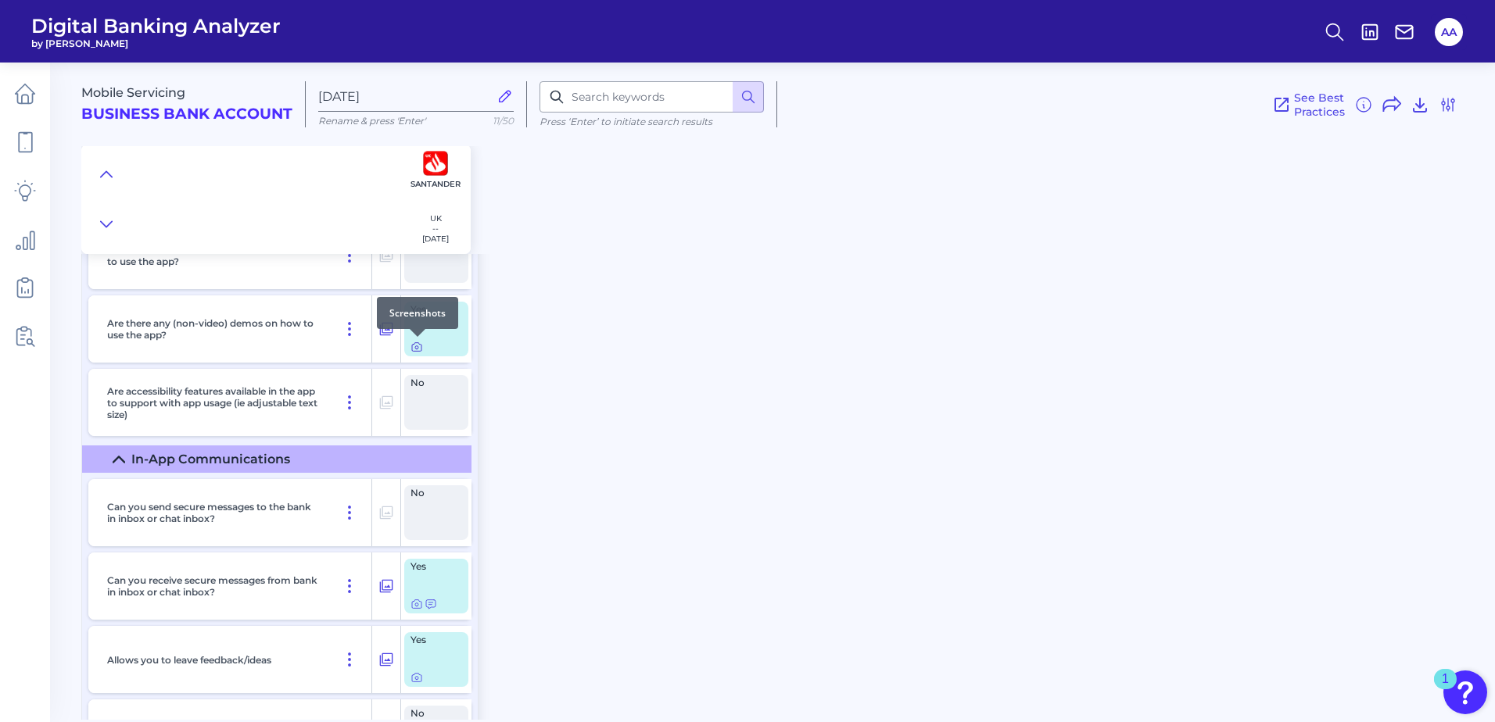
click at [414, 346] on icon at bounding box center [416, 347] width 13 height 13
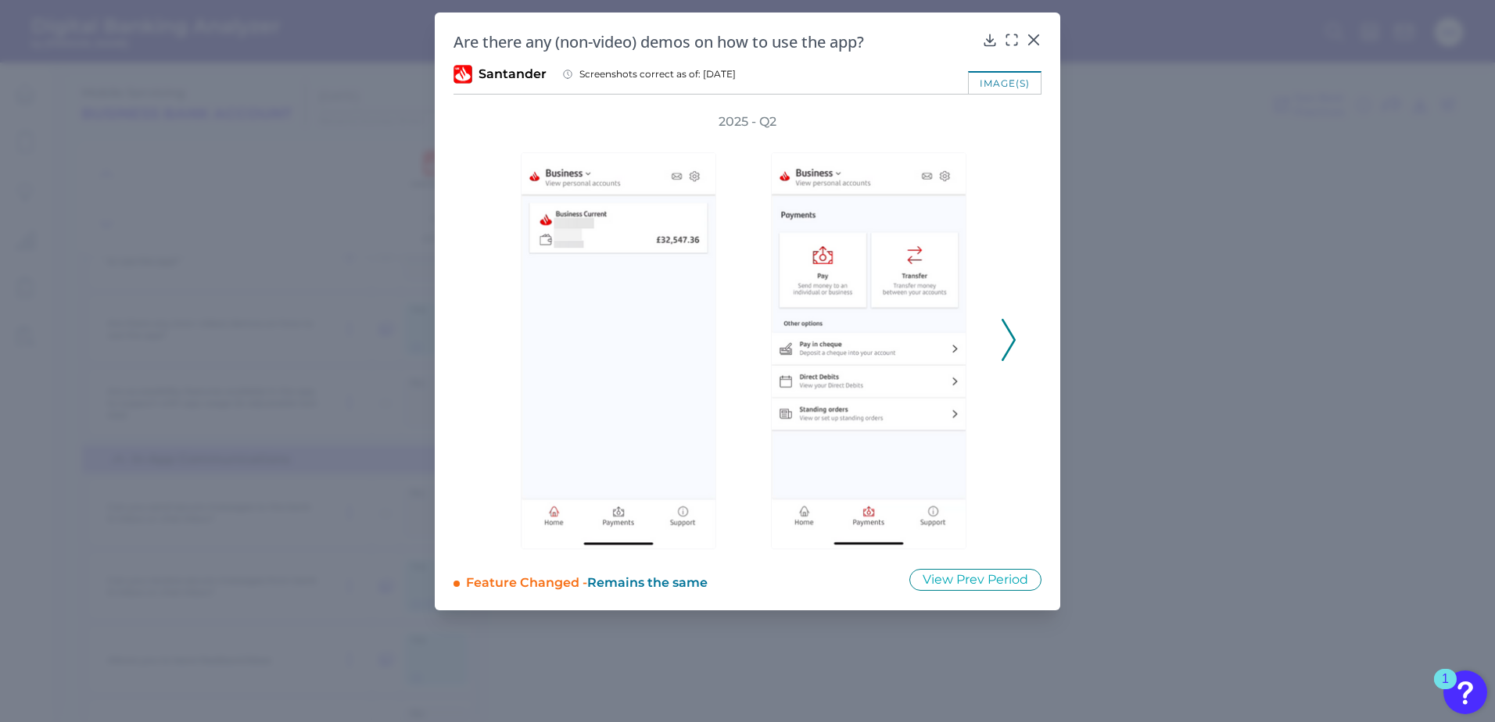
click at [1012, 338] on icon at bounding box center [1008, 340] width 14 height 42
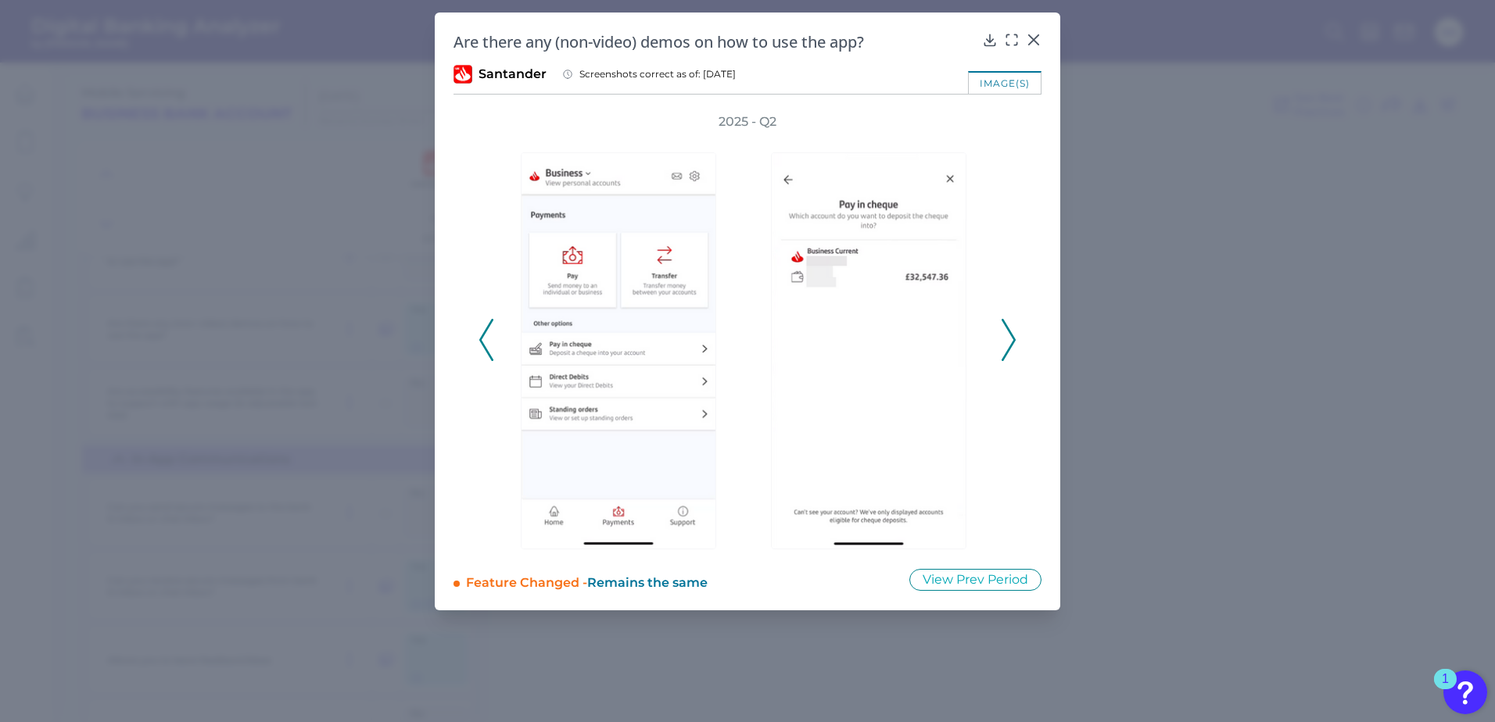
click at [1012, 338] on icon at bounding box center [1008, 340] width 14 height 42
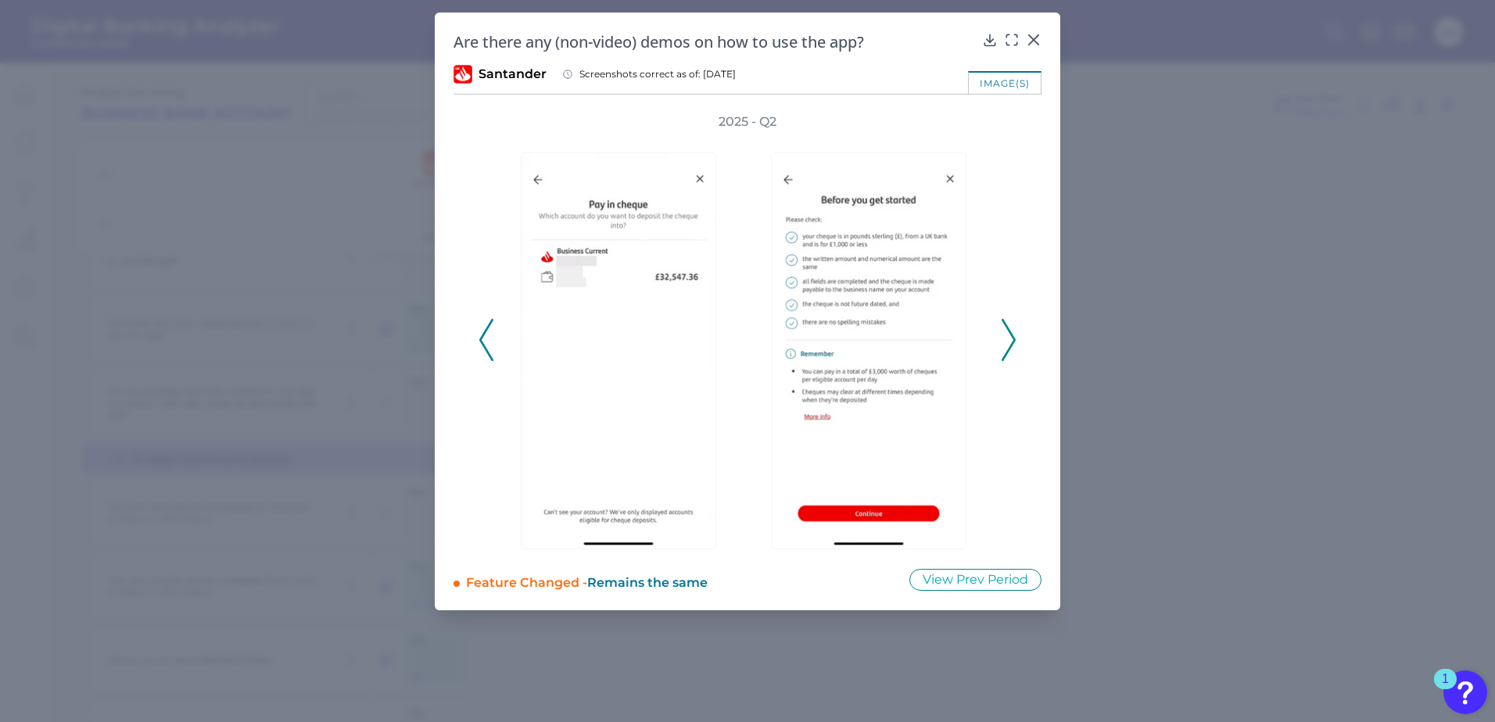
click at [1012, 338] on icon at bounding box center [1008, 340] width 14 height 42
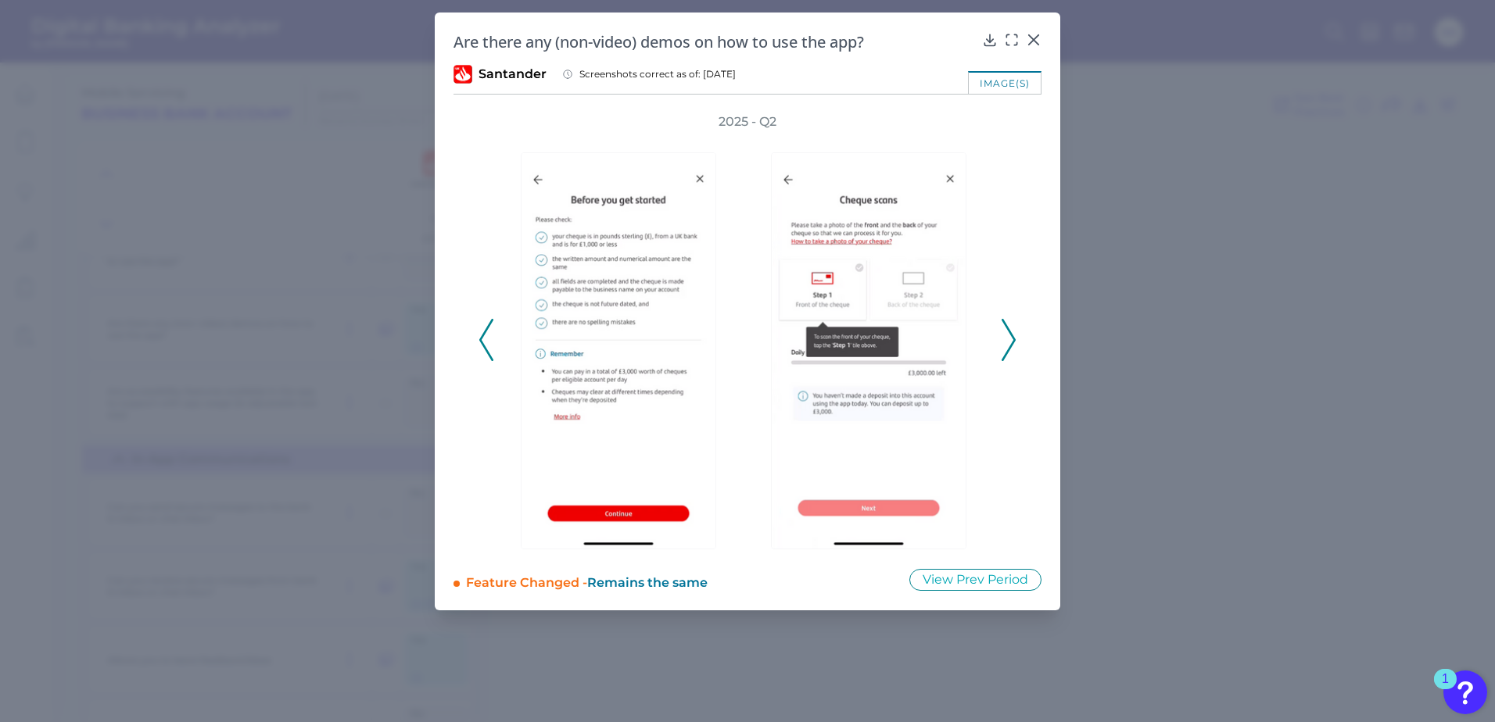
click at [1012, 338] on icon at bounding box center [1008, 340] width 14 height 42
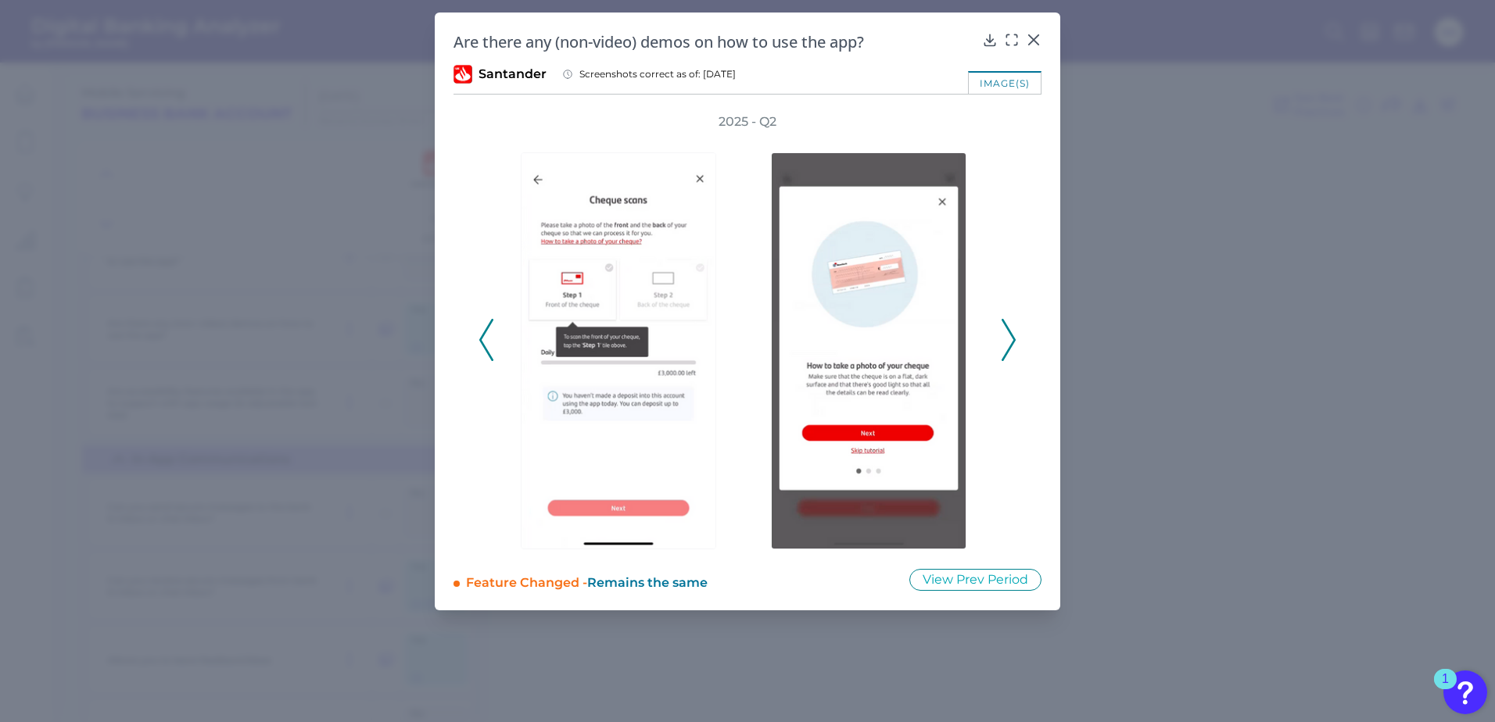
click at [1012, 338] on icon at bounding box center [1008, 340] width 14 height 42
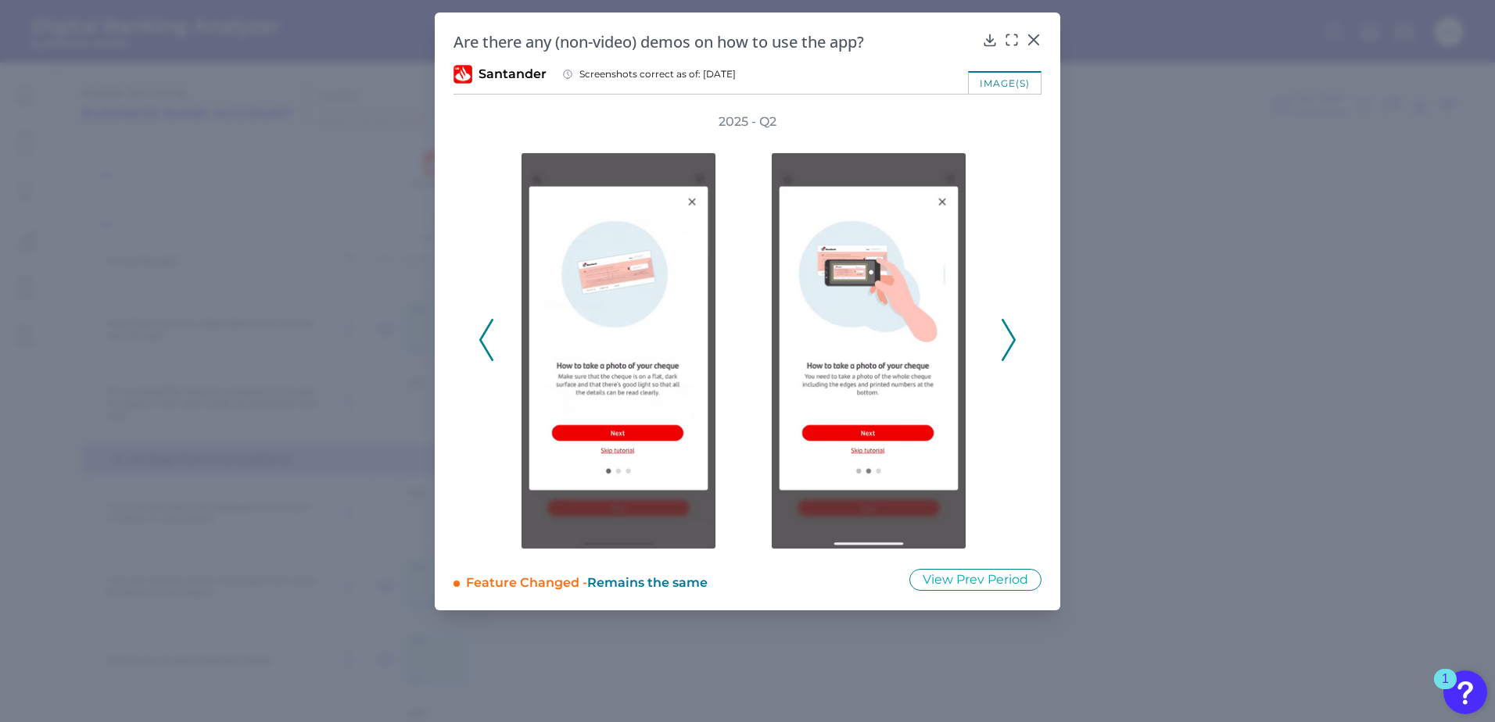
click at [1012, 338] on icon at bounding box center [1008, 340] width 14 height 42
click at [1037, 38] on icon at bounding box center [1033, 39] width 9 height 9
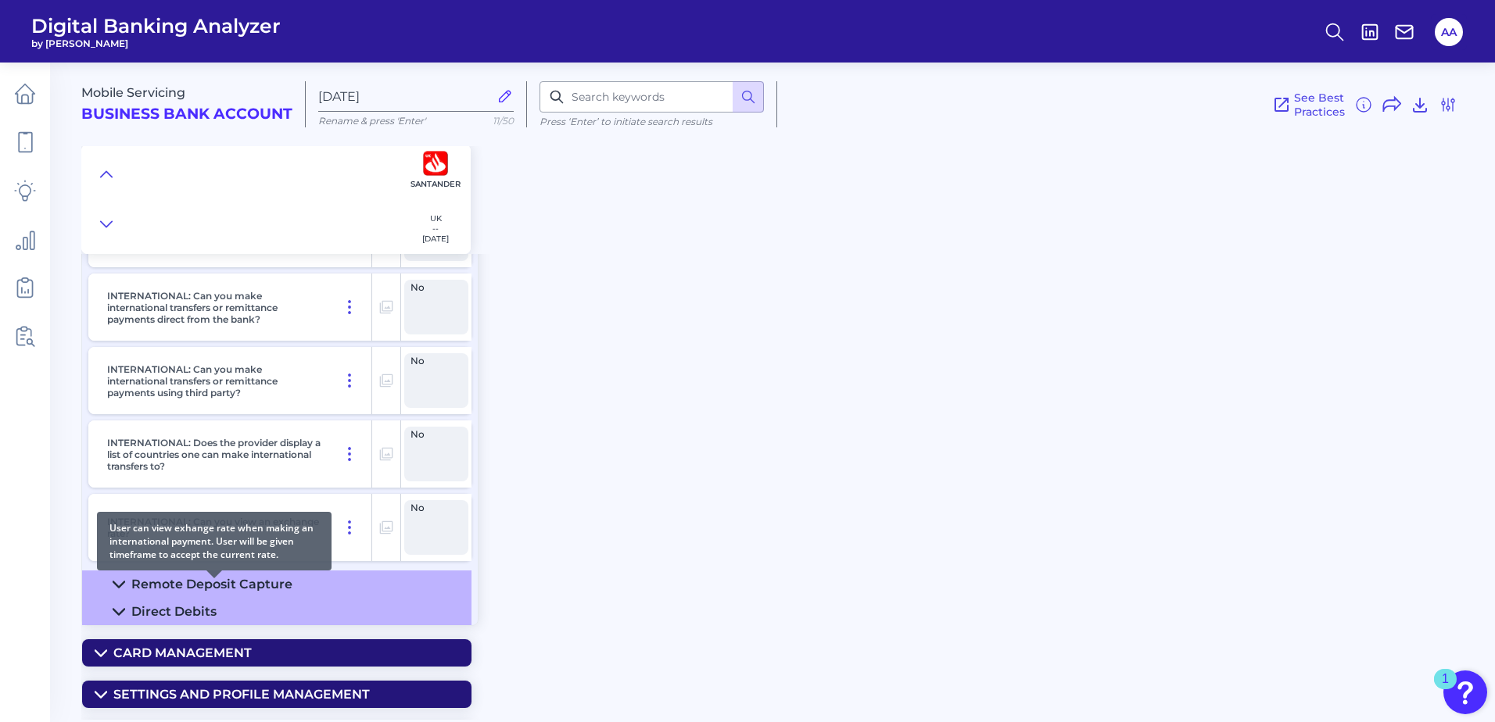
scroll to position [7945, 0]
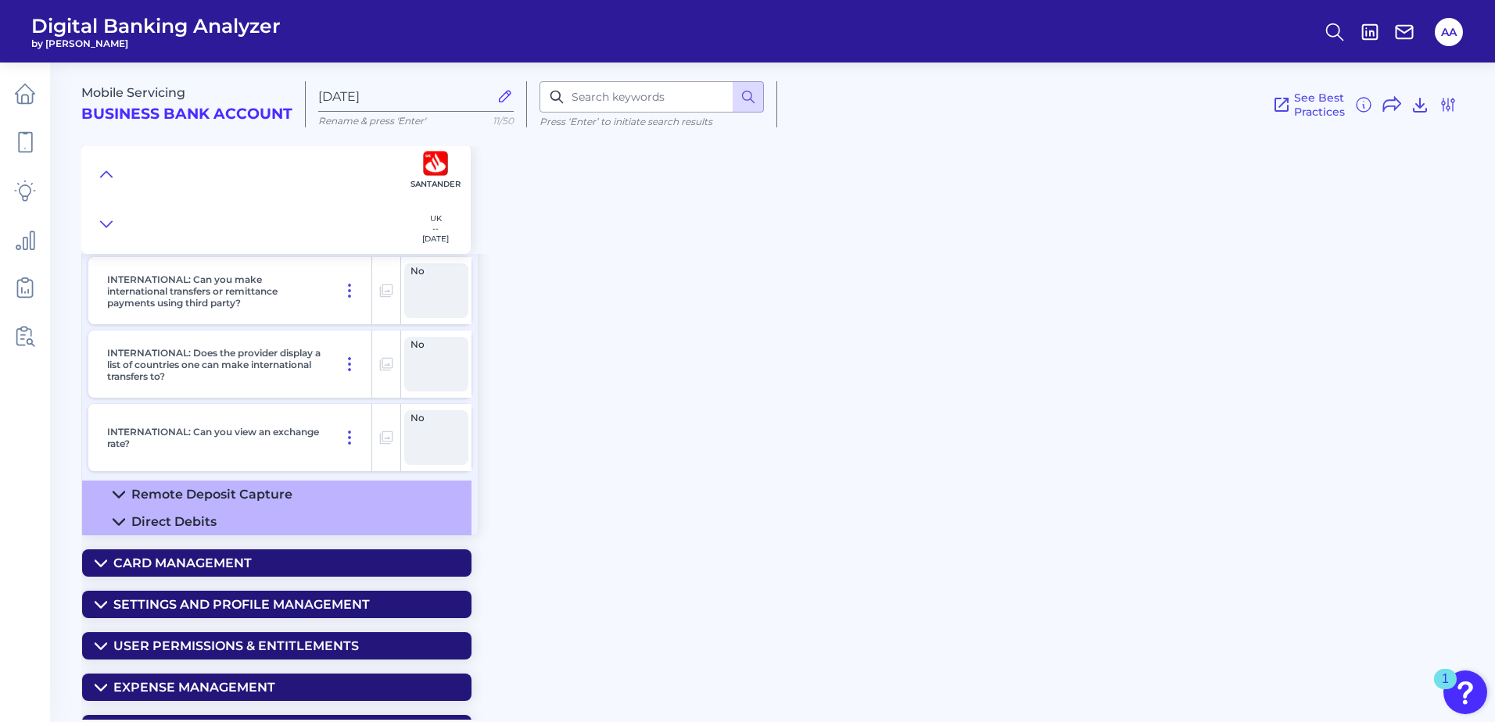
click at [121, 521] on icon at bounding box center [119, 522] width 13 height 13
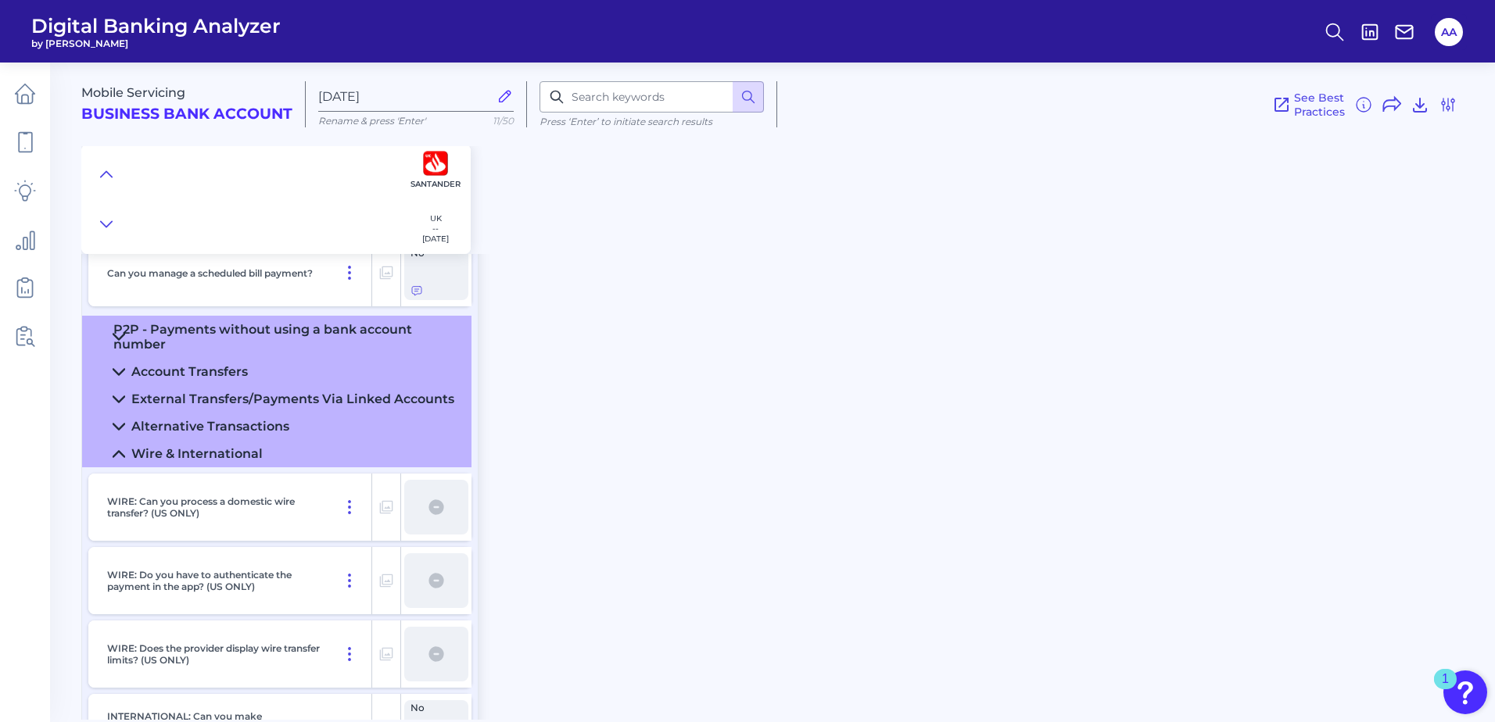
scroll to position [7397, 0]
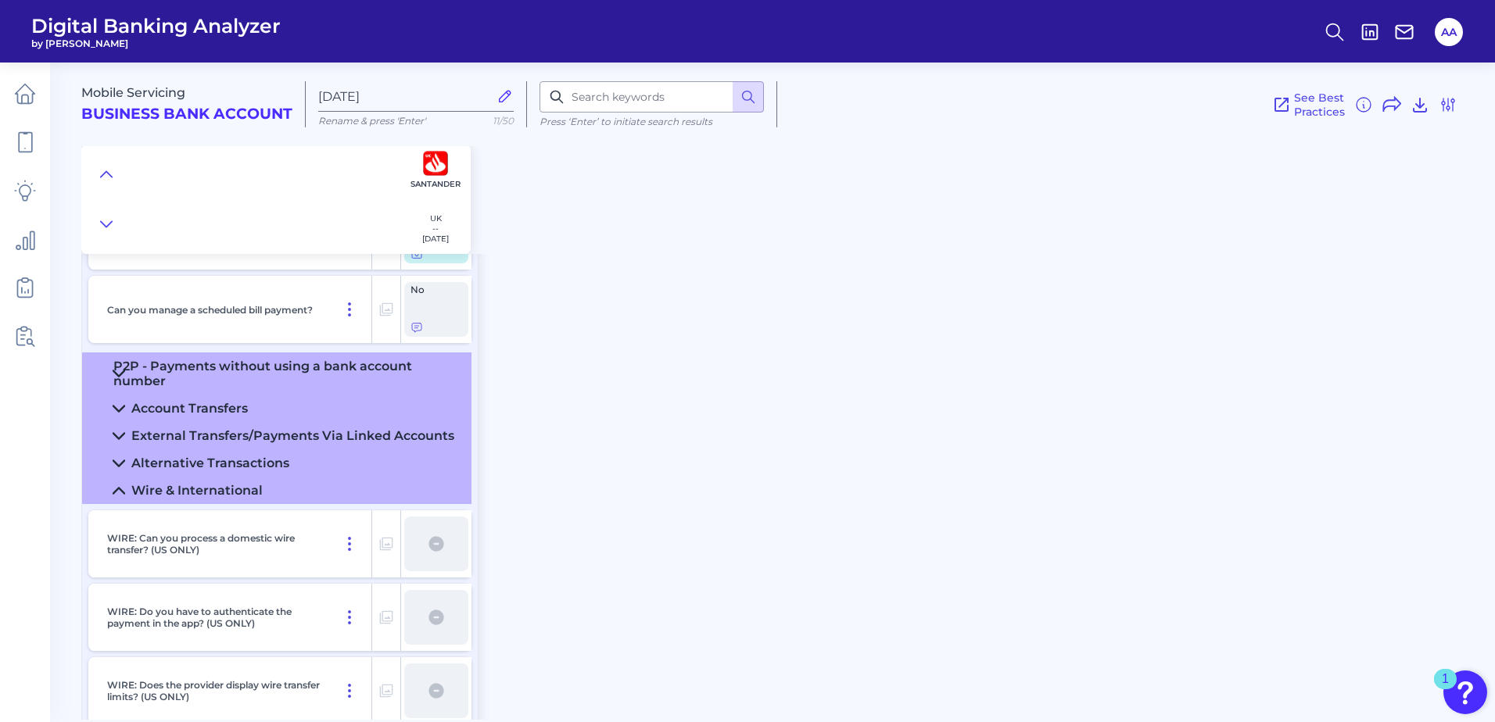
click at [173, 403] on div "Account Transfers" at bounding box center [189, 408] width 116 height 15
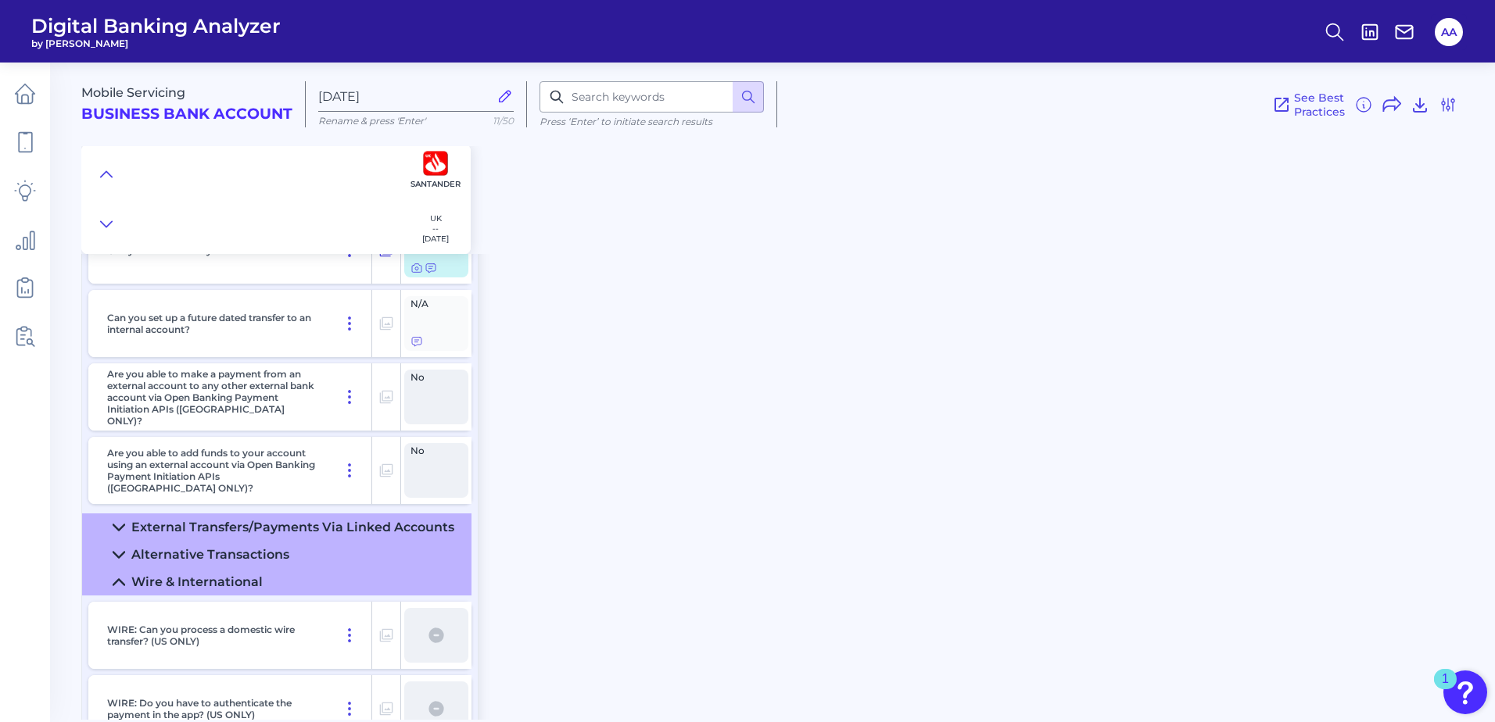
scroll to position [7710, 0]
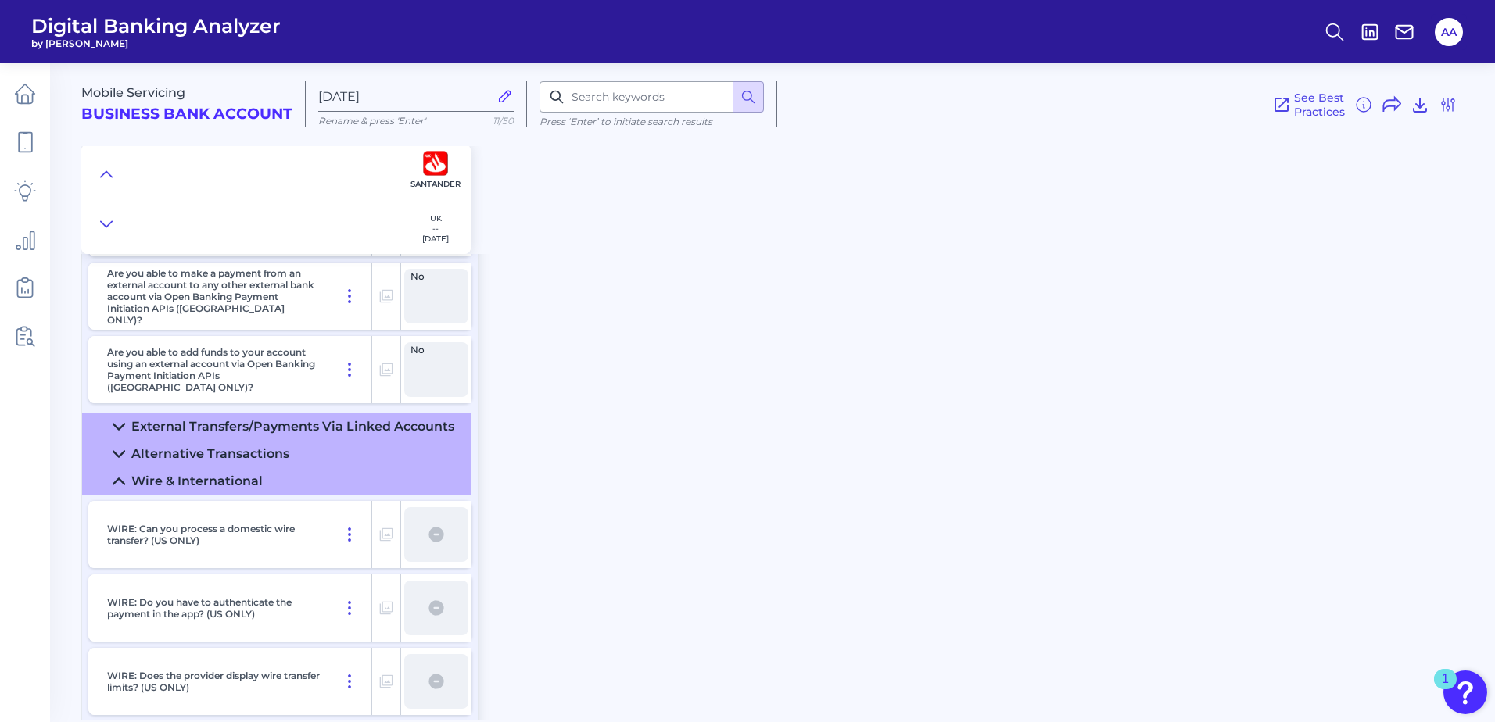
click at [193, 453] on div "Alternative Transactions" at bounding box center [210, 453] width 158 height 15
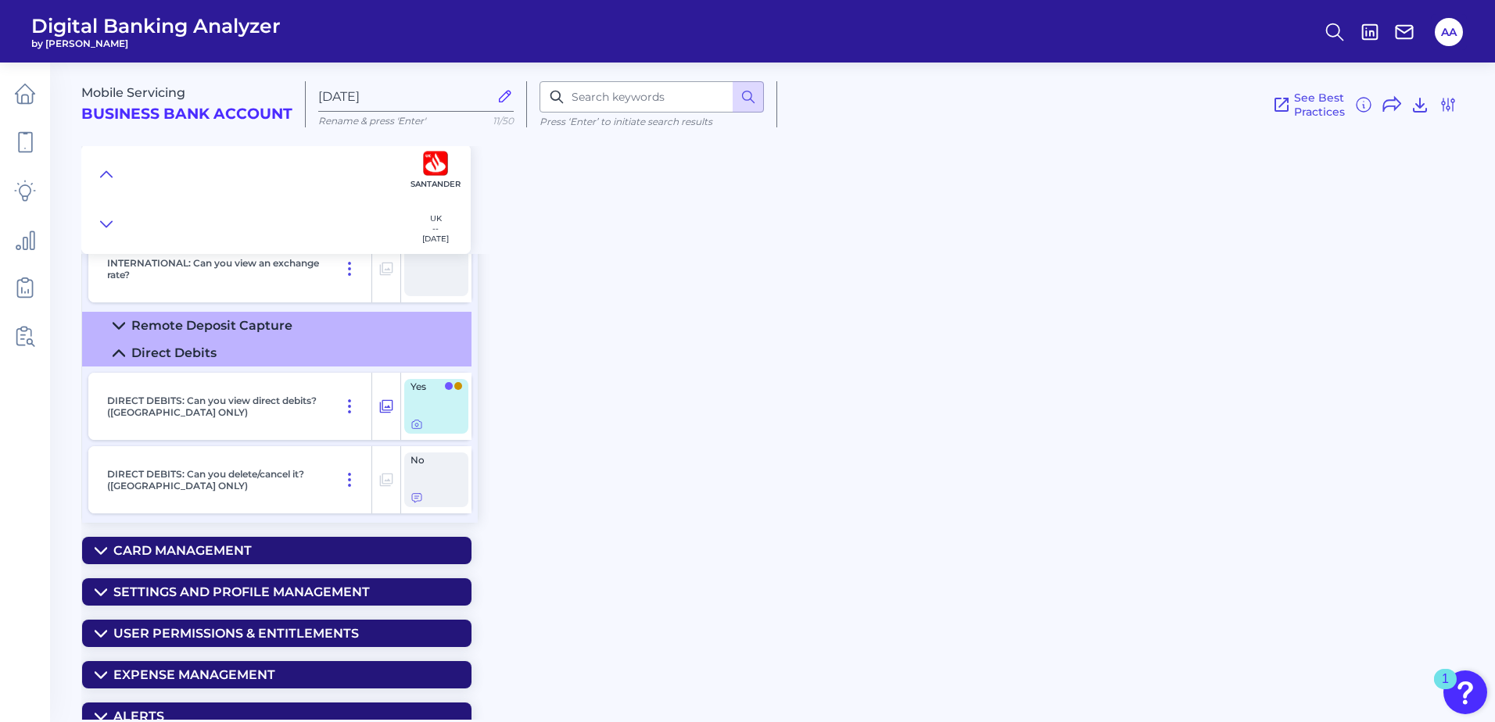
scroll to position [8805, 0]
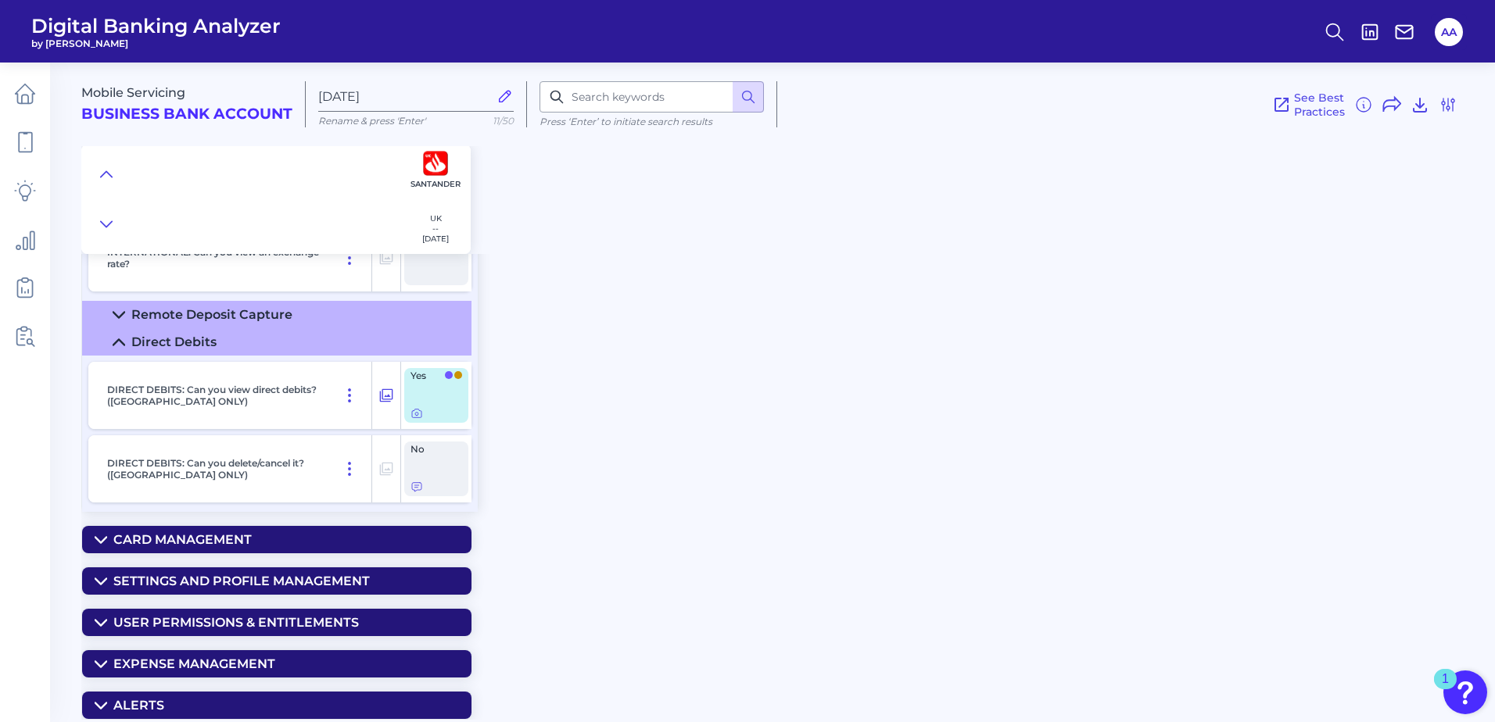
click at [244, 315] on div "Remote Deposit Capture" at bounding box center [211, 314] width 161 height 15
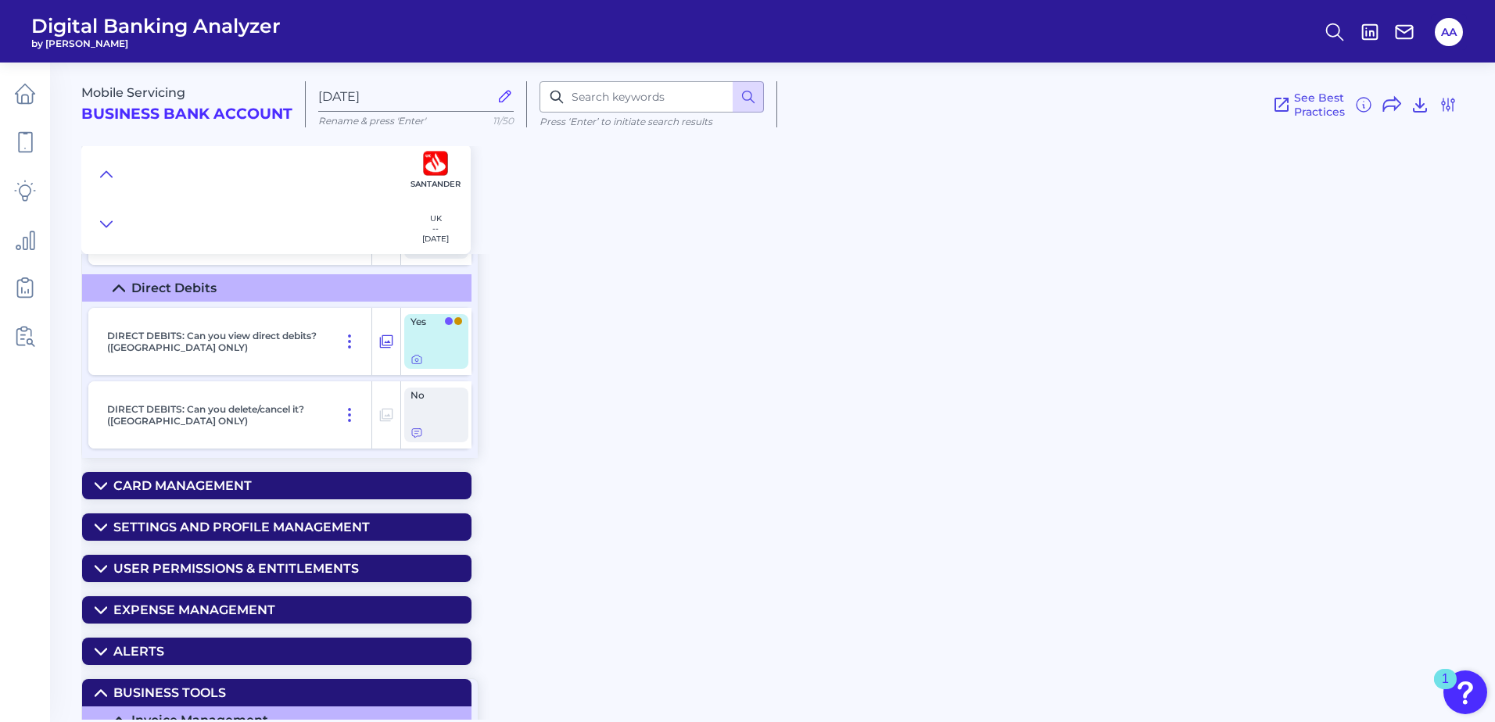
scroll to position [9117, 0]
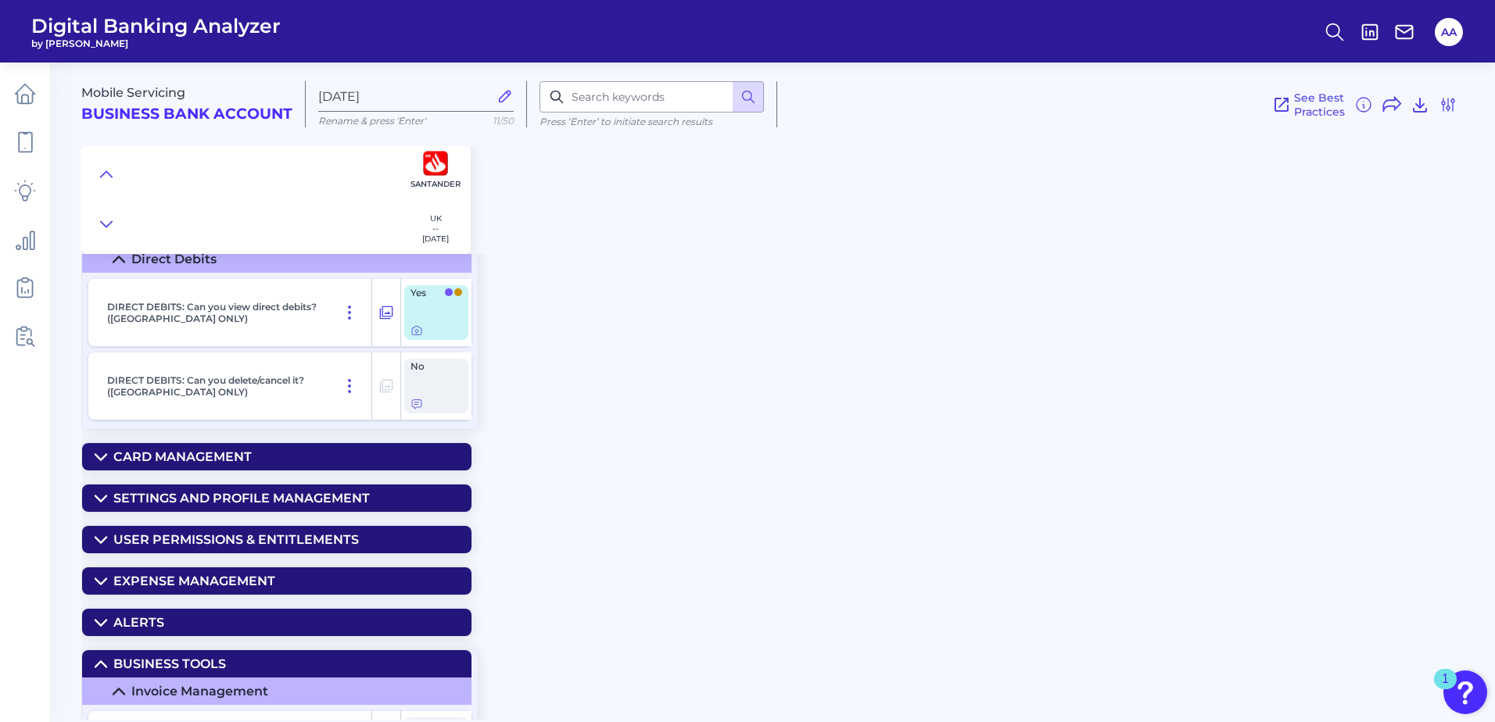
click at [229, 448] on summary "Card Management" at bounding box center [276, 456] width 389 height 27
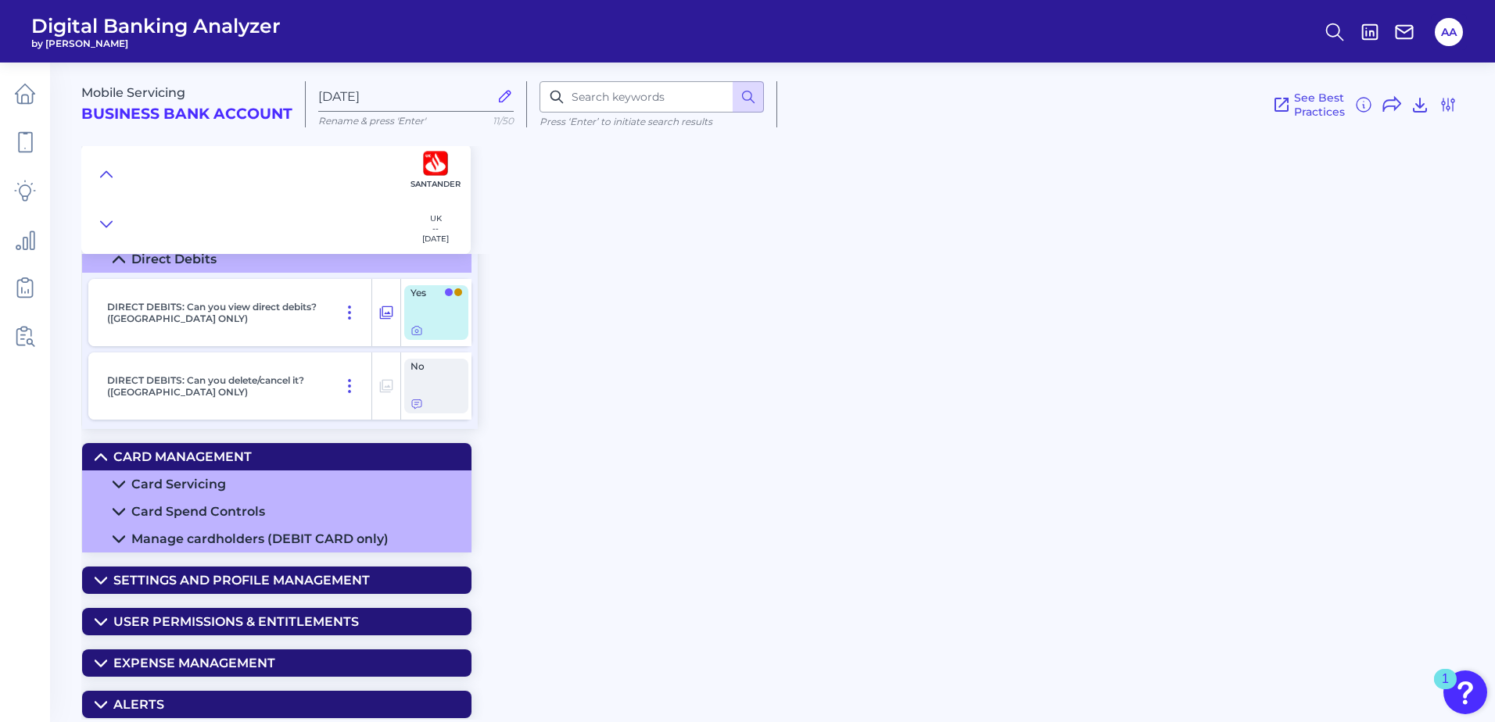
click at [200, 478] on div "Card Servicing" at bounding box center [178, 484] width 95 height 15
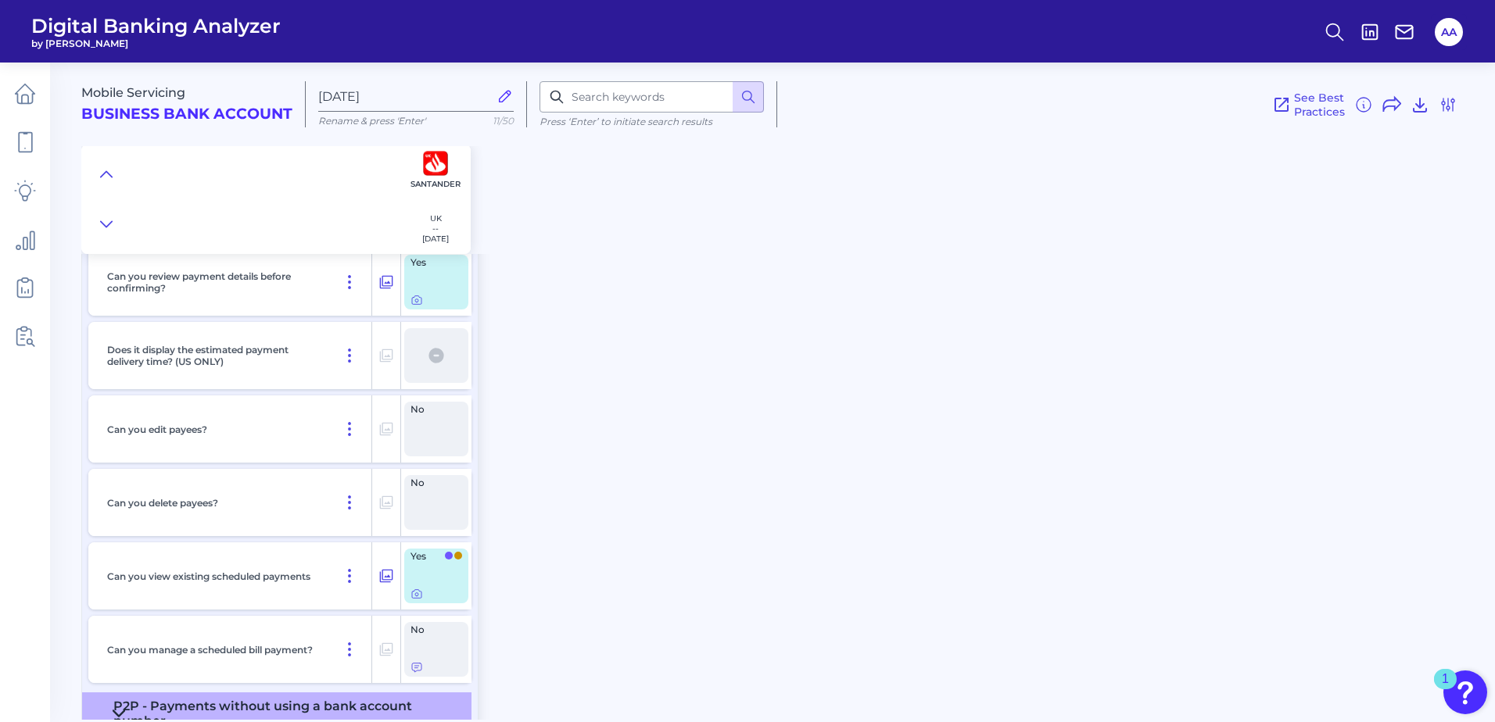
scroll to position [7085, 0]
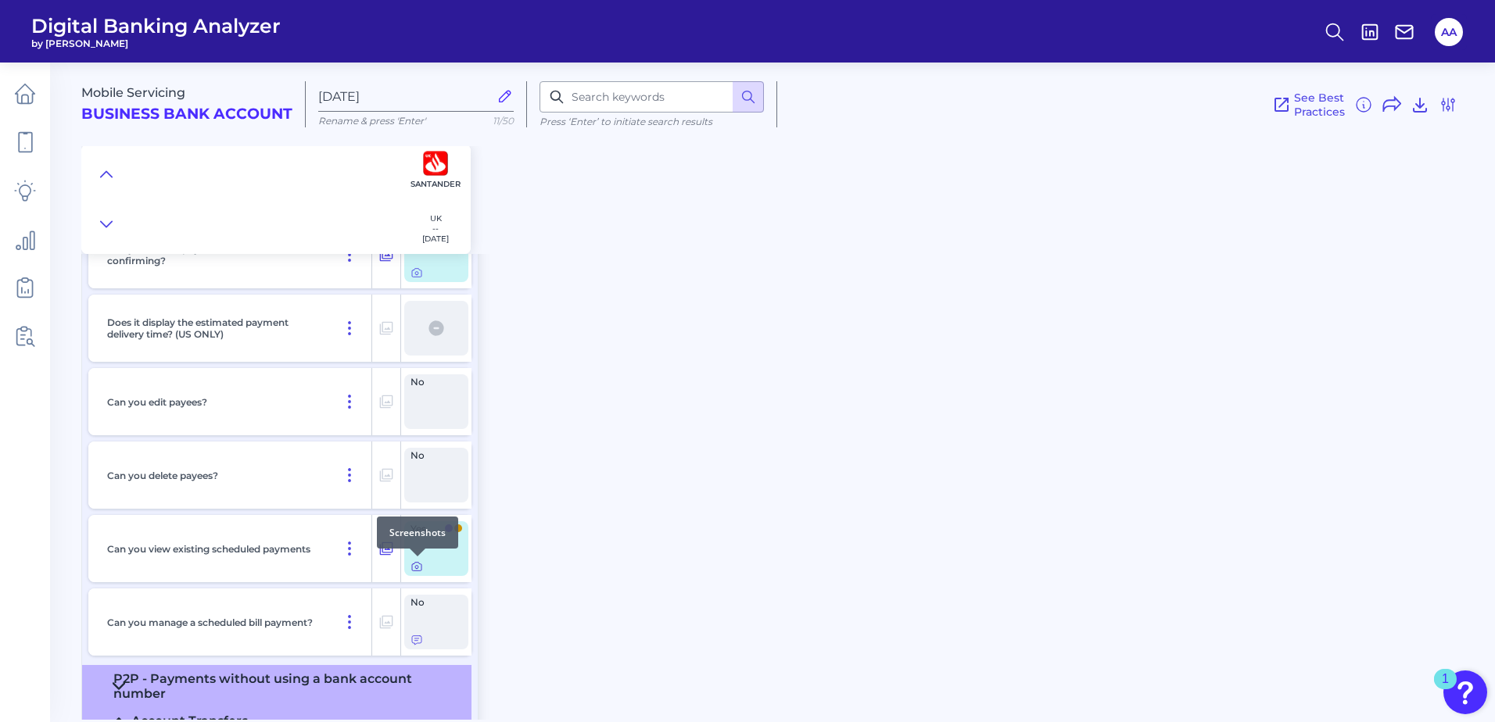
click at [418, 569] on icon at bounding box center [416, 566] width 13 height 13
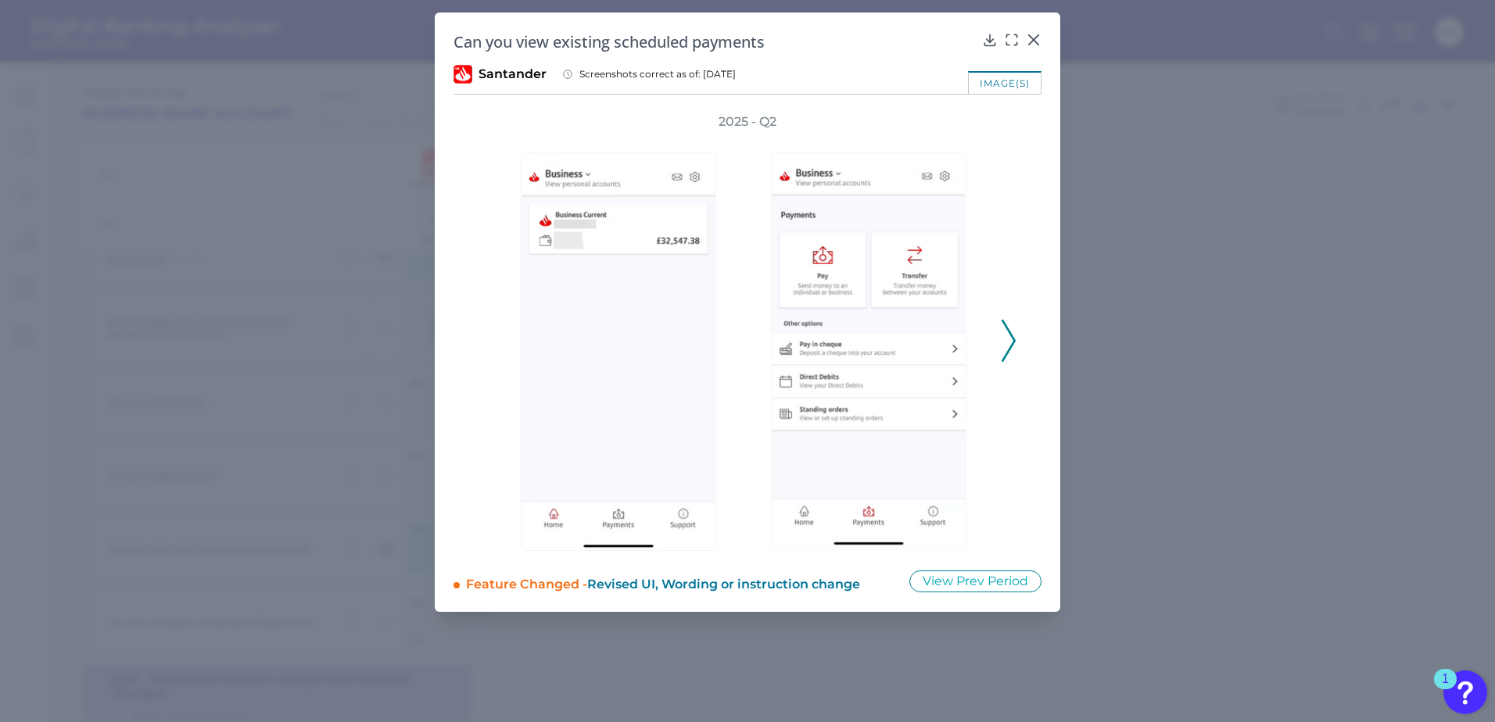
click at [1015, 328] on button at bounding box center [1009, 341] width 16 height 42
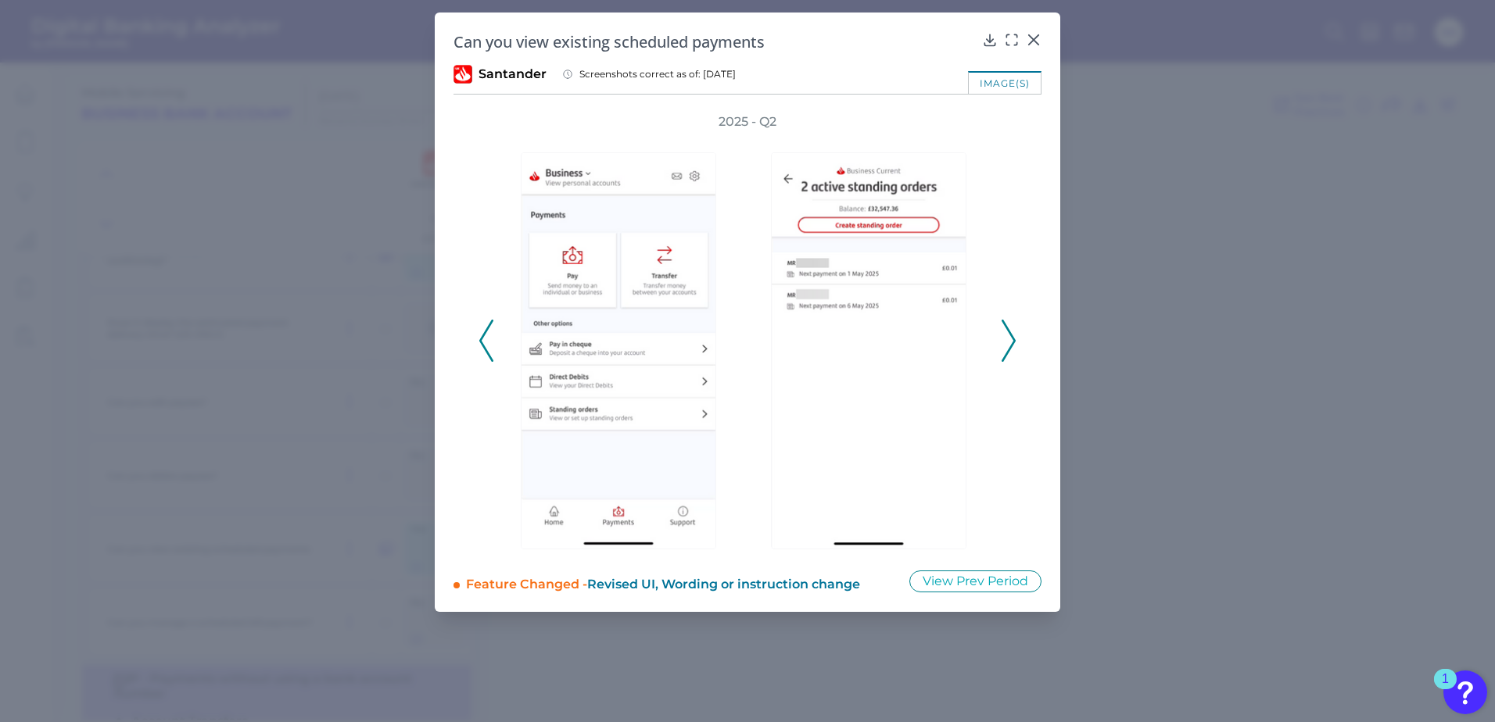
click at [1012, 330] on icon at bounding box center [1008, 341] width 14 height 42
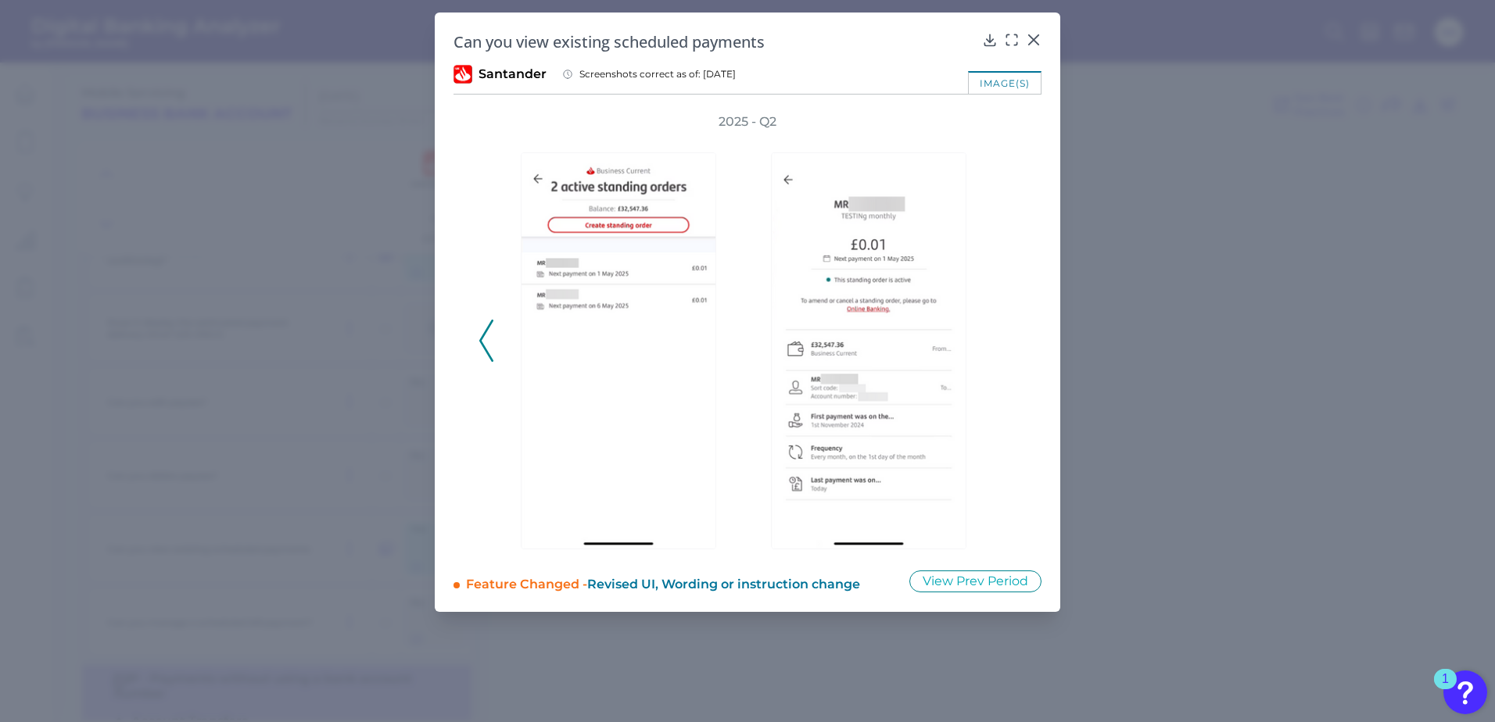
click at [1012, 331] on div "2025 - Q2" at bounding box center [747, 332] width 538 height 438
click at [1029, 38] on icon at bounding box center [1034, 40] width 16 height 16
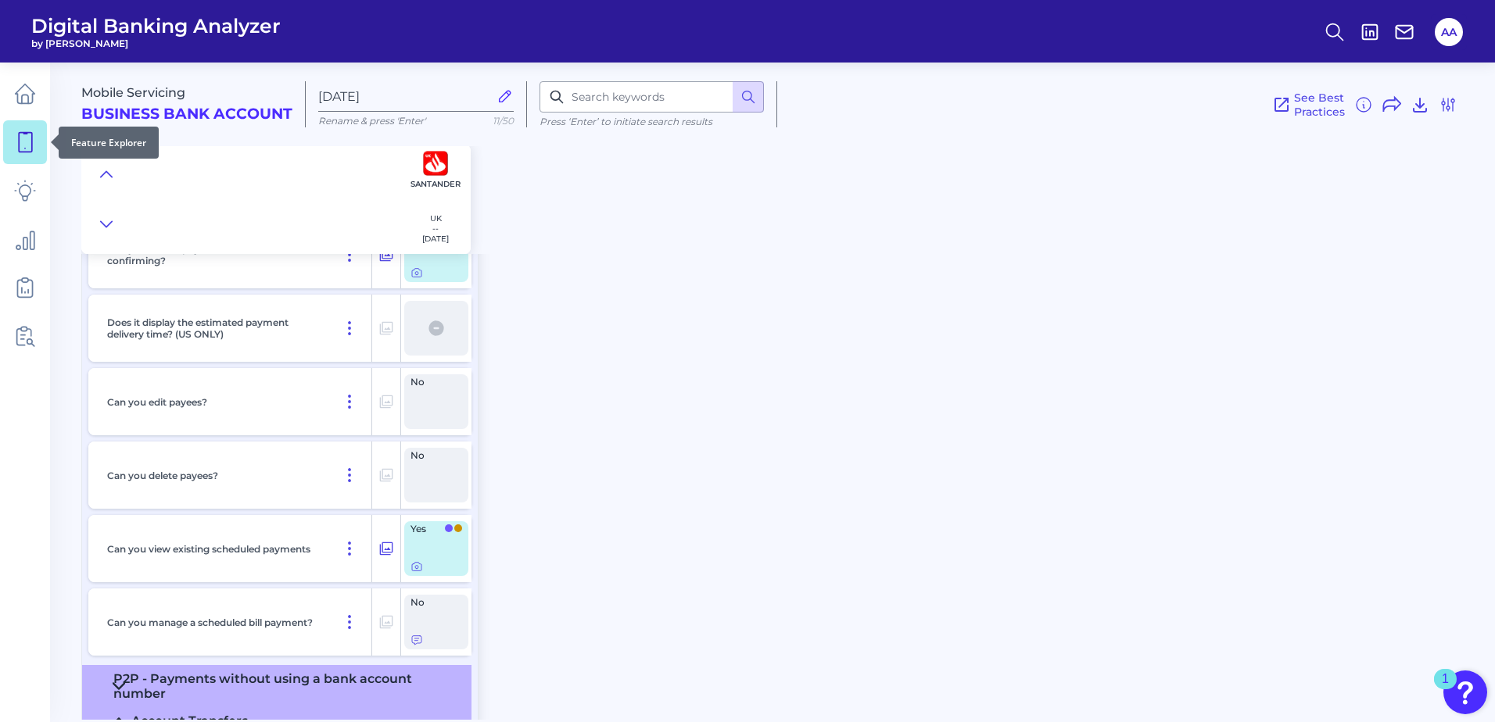
click at [36, 145] on link at bounding box center [25, 142] width 44 height 44
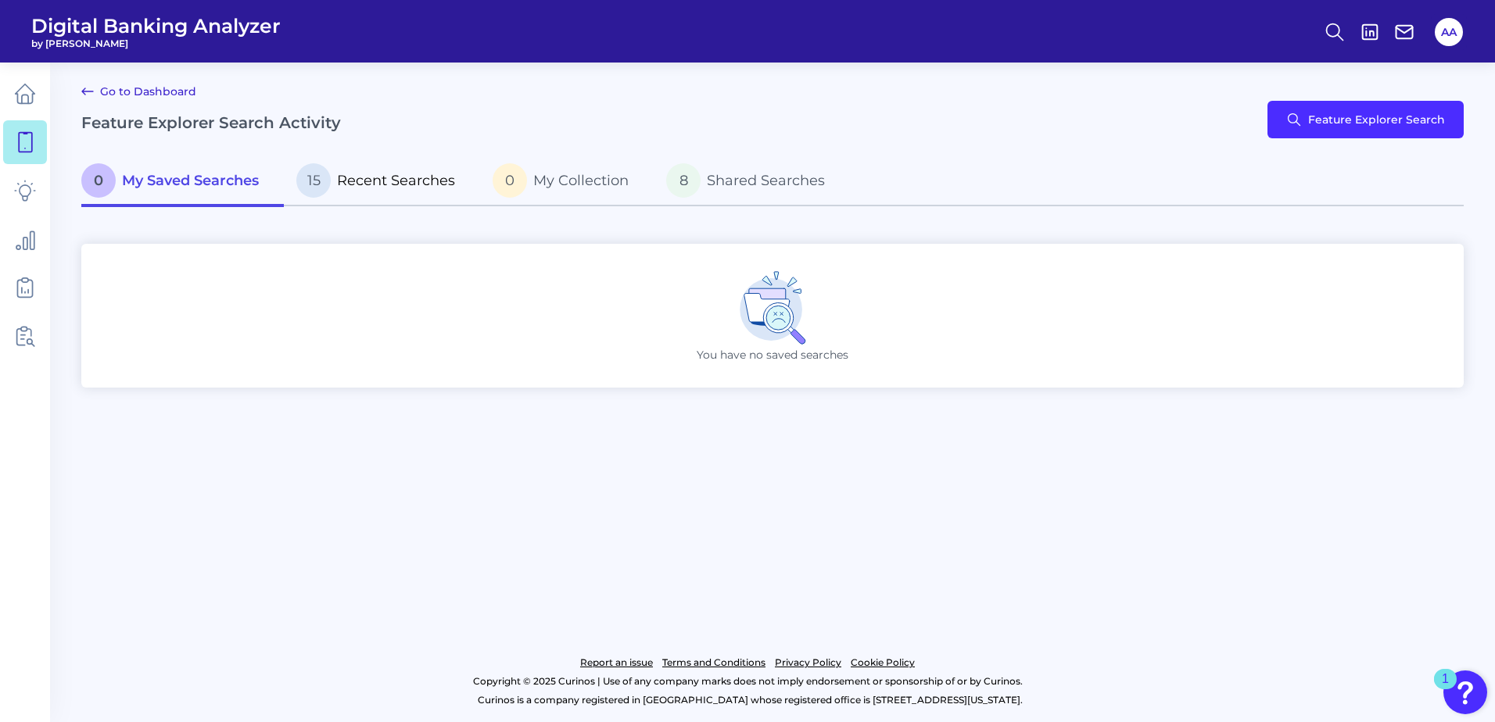
click at [399, 195] on p "15 Recent Searches" at bounding box center [375, 180] width 159 height 34
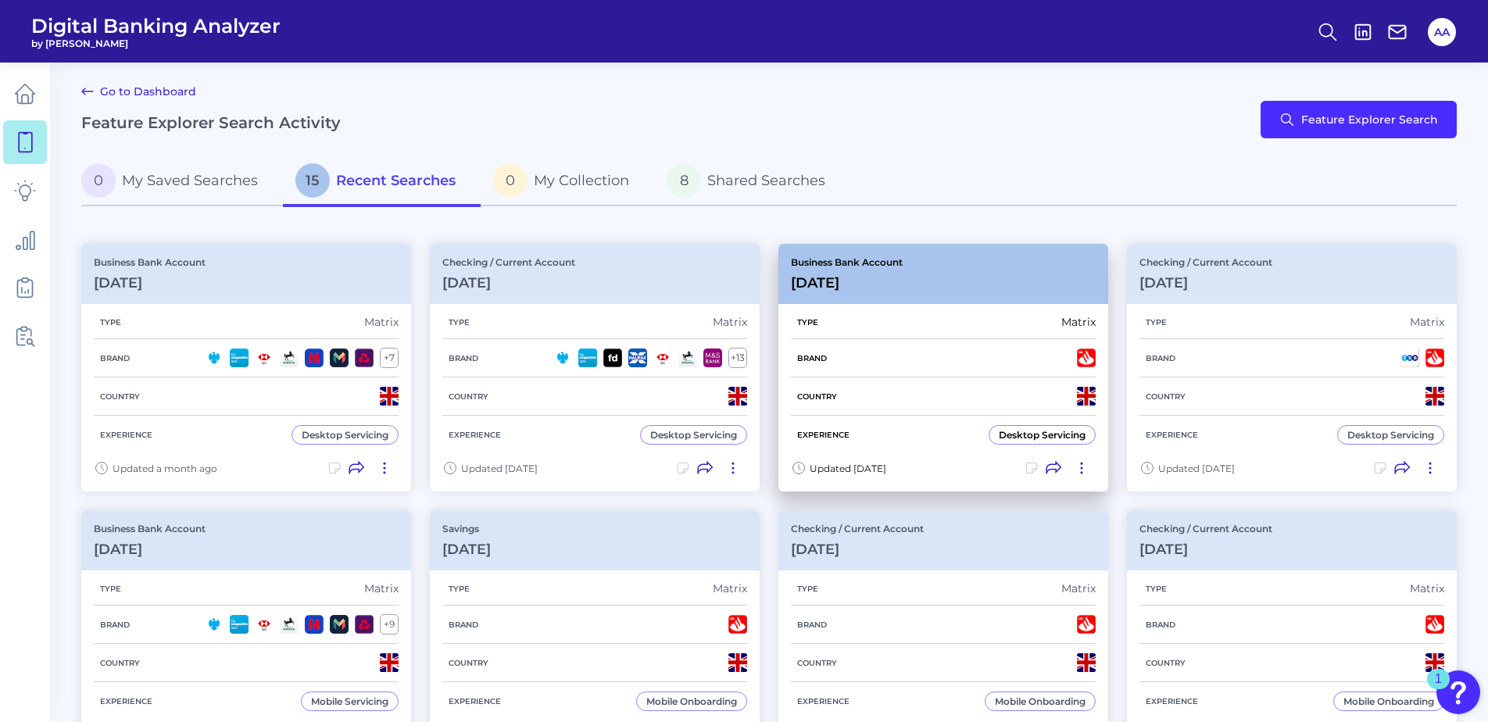
click at [967, 265] on div "Business Bank Account [DATE][FINANCIAL_ID]" at bounding box center [944, 274] width 330 height 60
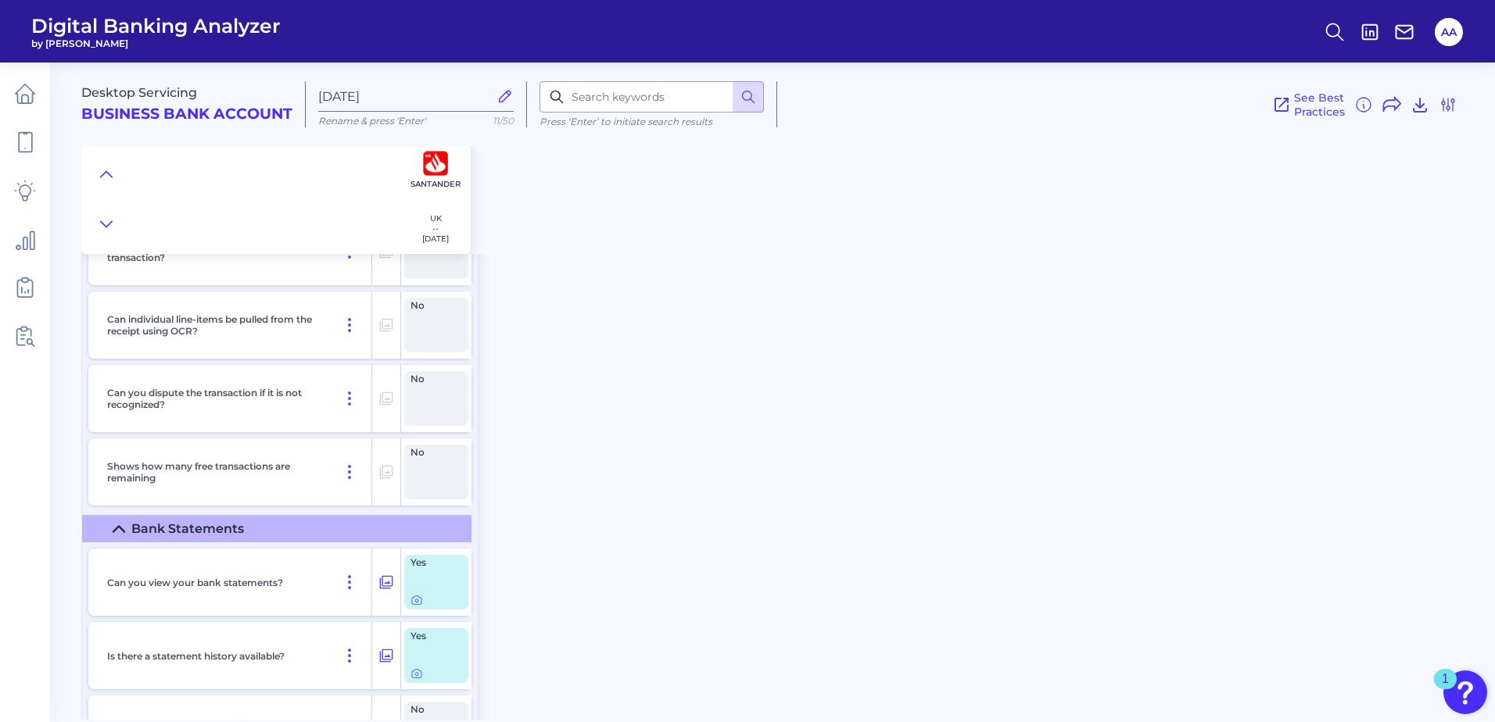
scroll to position [4869, 0]
